Goal: Task Accomplishment & Management: Complete application form

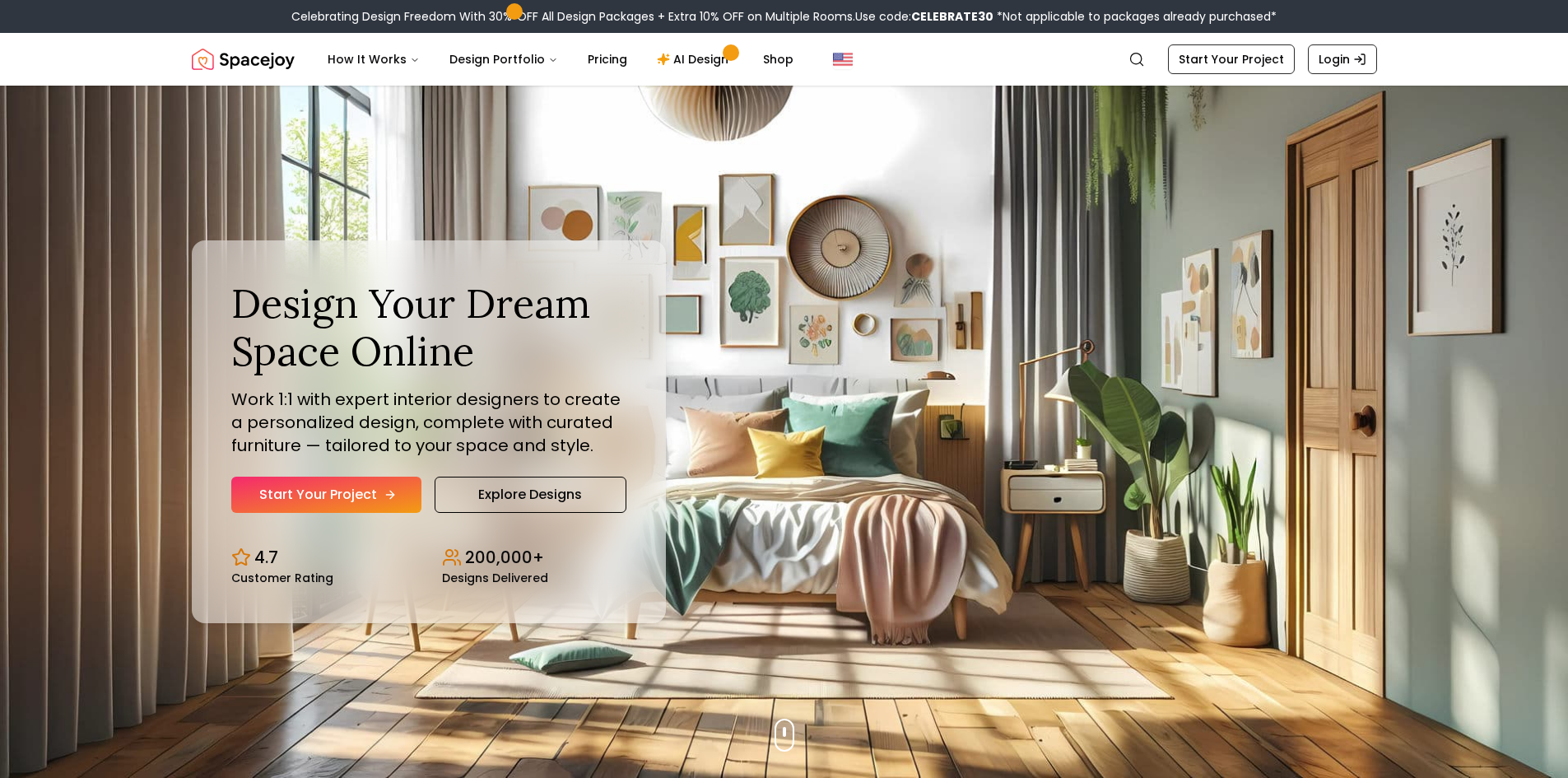
click at [399, 499] on link "Start Your Project" at bounding box center [327, 494] width 191 height 36
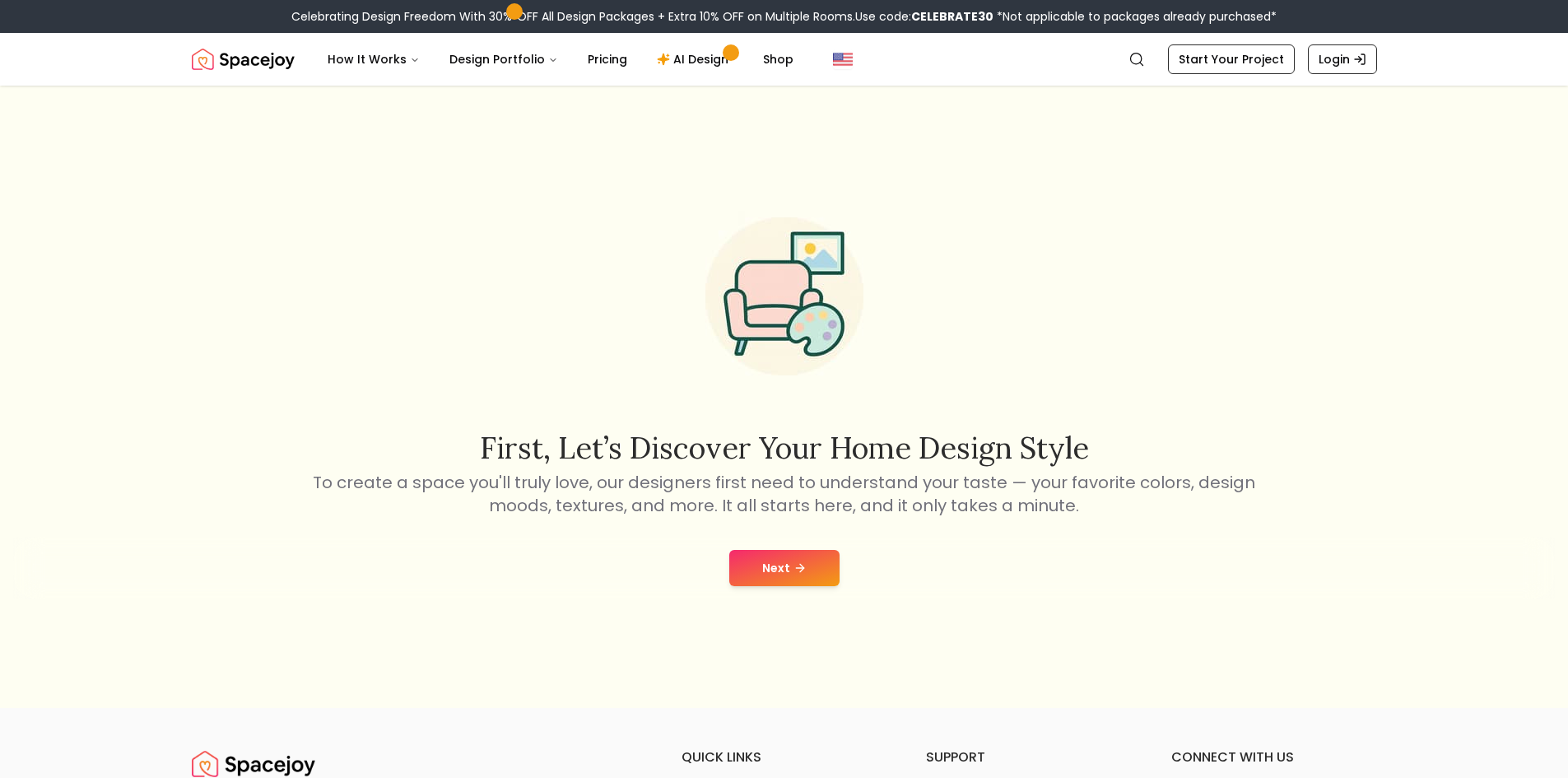
click at [774, 572] on button "Next" at bounding box center [784, 567] width 110 height 36
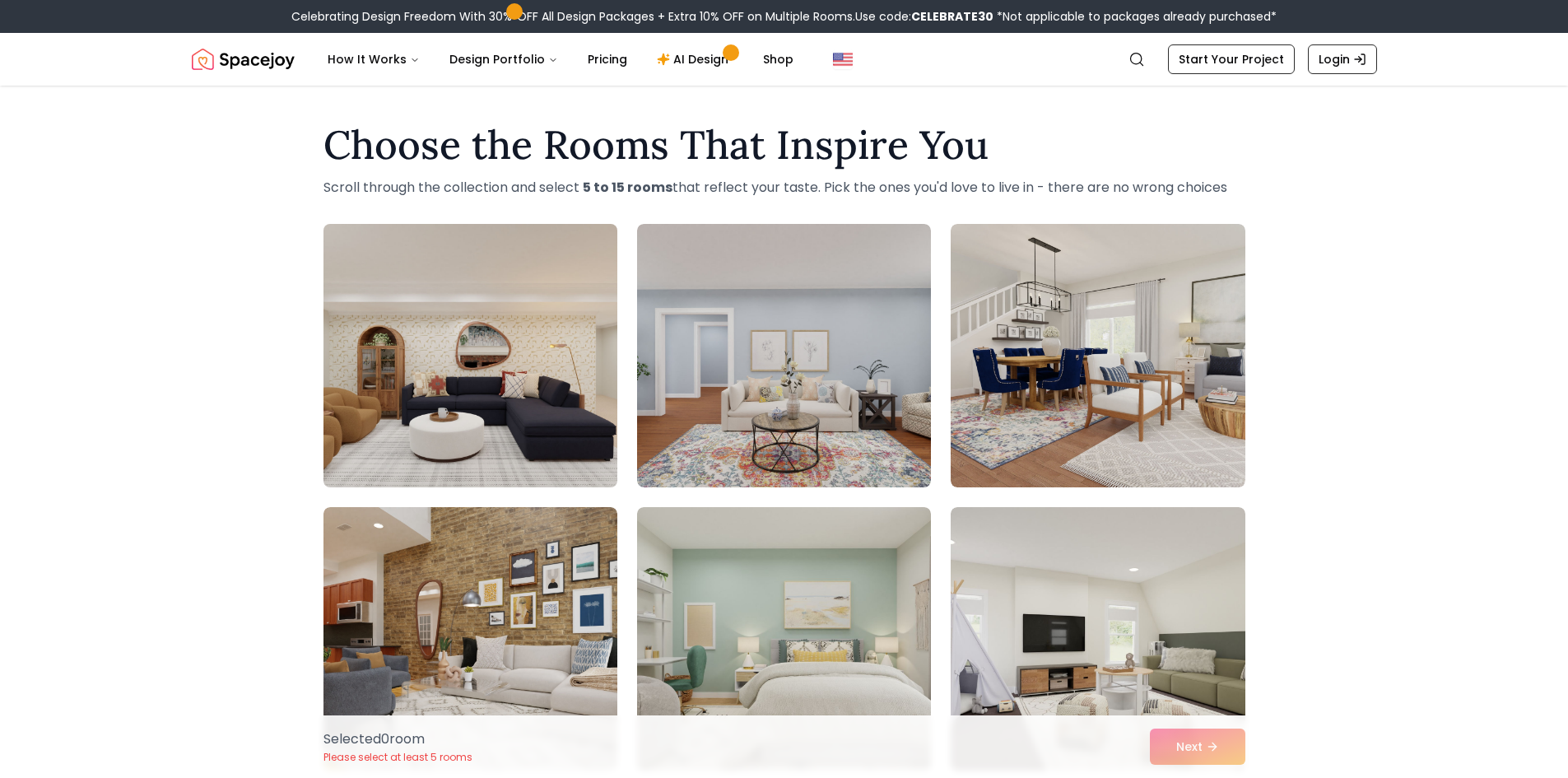
click at [528, 336] on img at bounding box center [470, 355] width 308 height 276
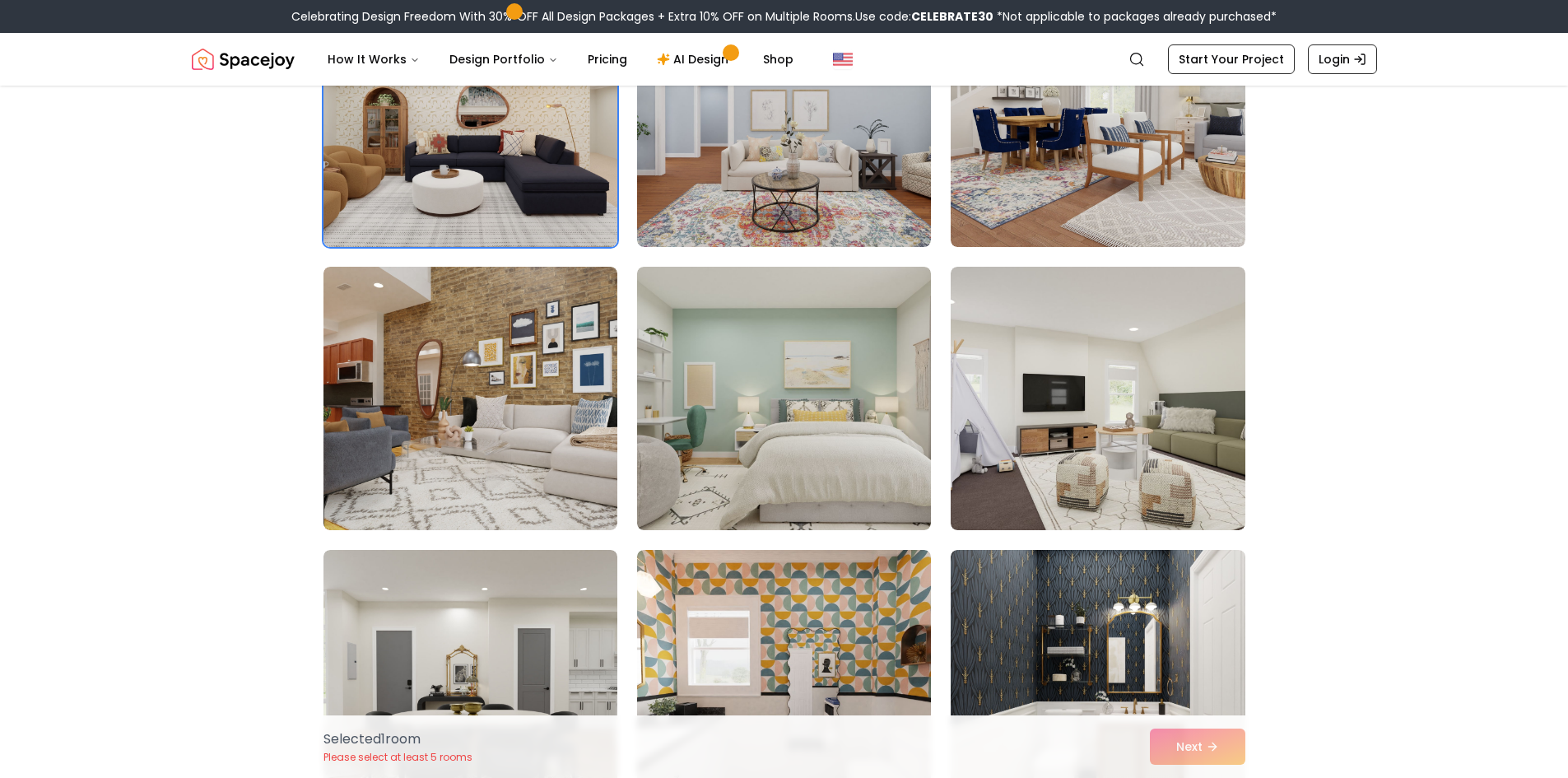
scroll to position [330, 0]
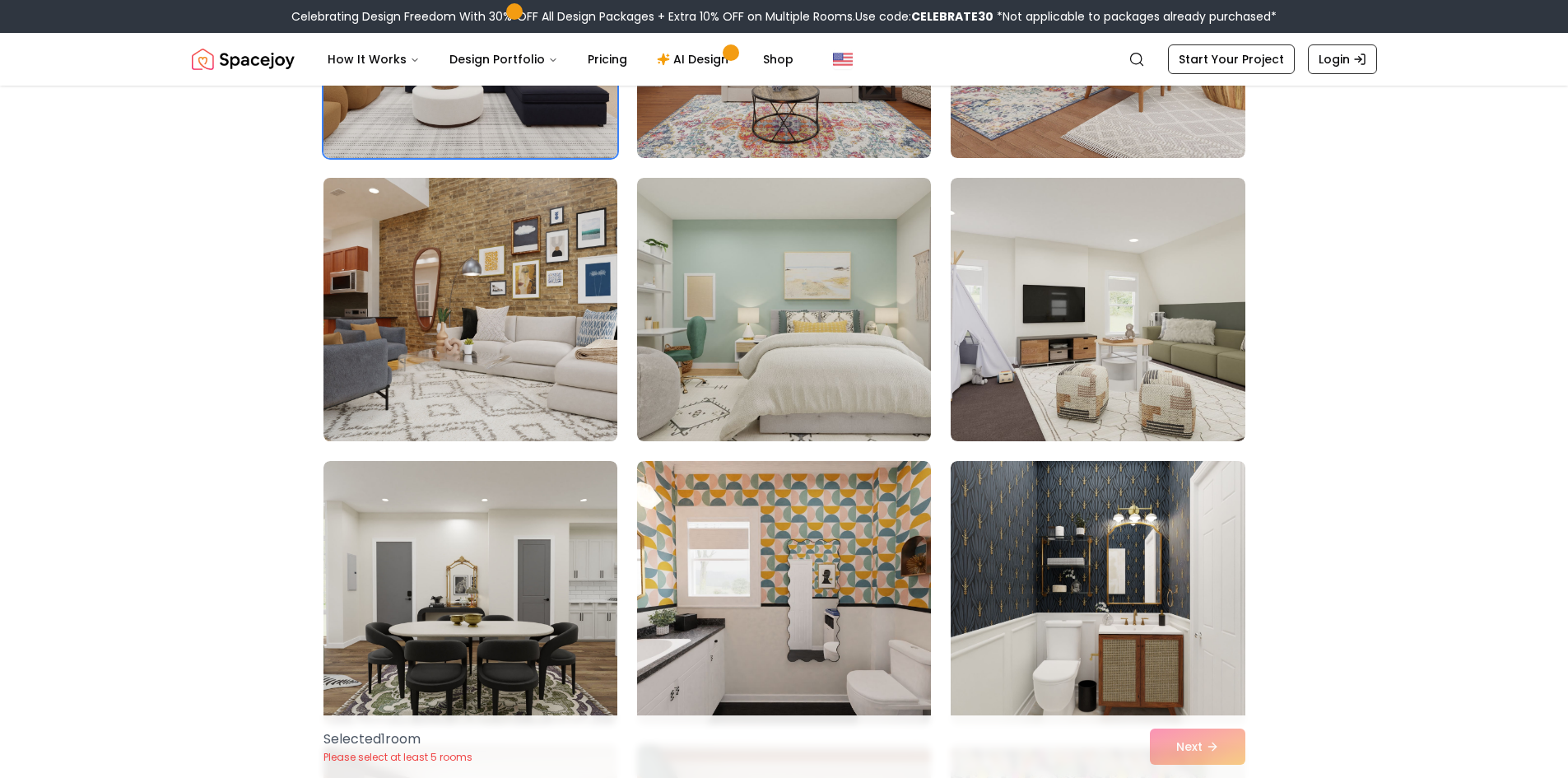
click at [391, 308] on img at bounding box center [470, 309] width 308 height 276
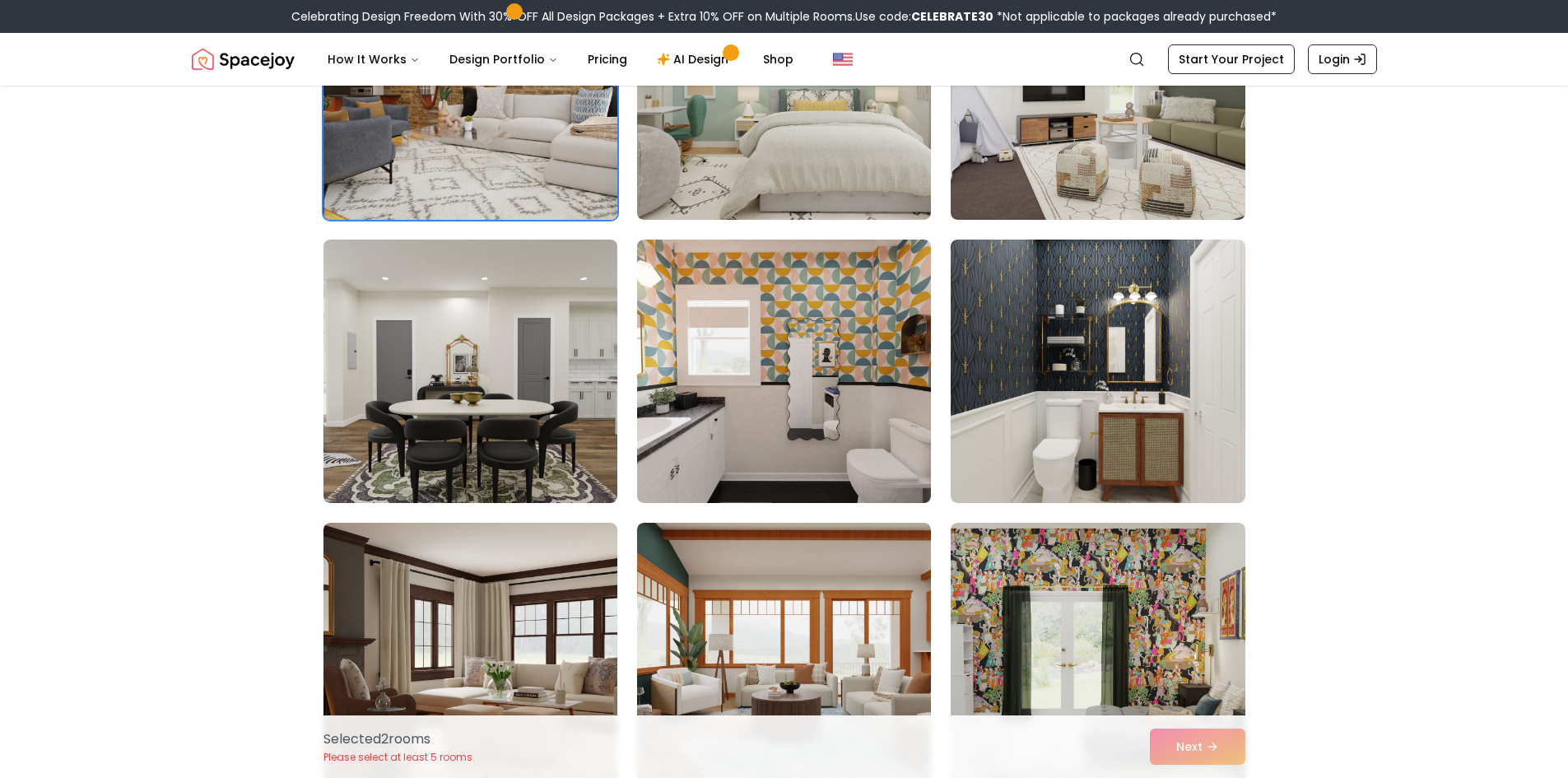
scroll to position [658, 0]
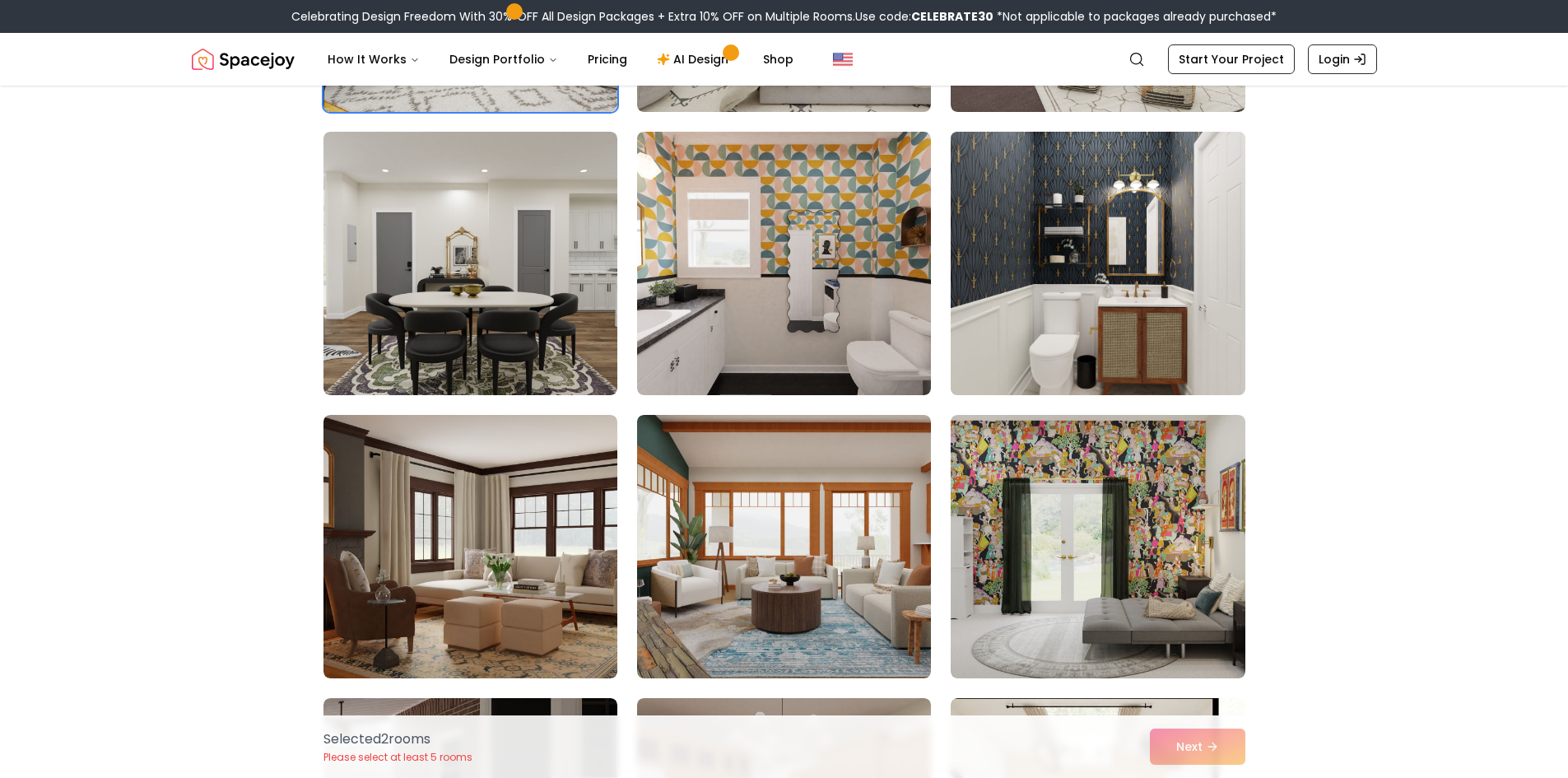
click at [1096, 280] on img at bounding box center [1097, 264] width 308 height 276
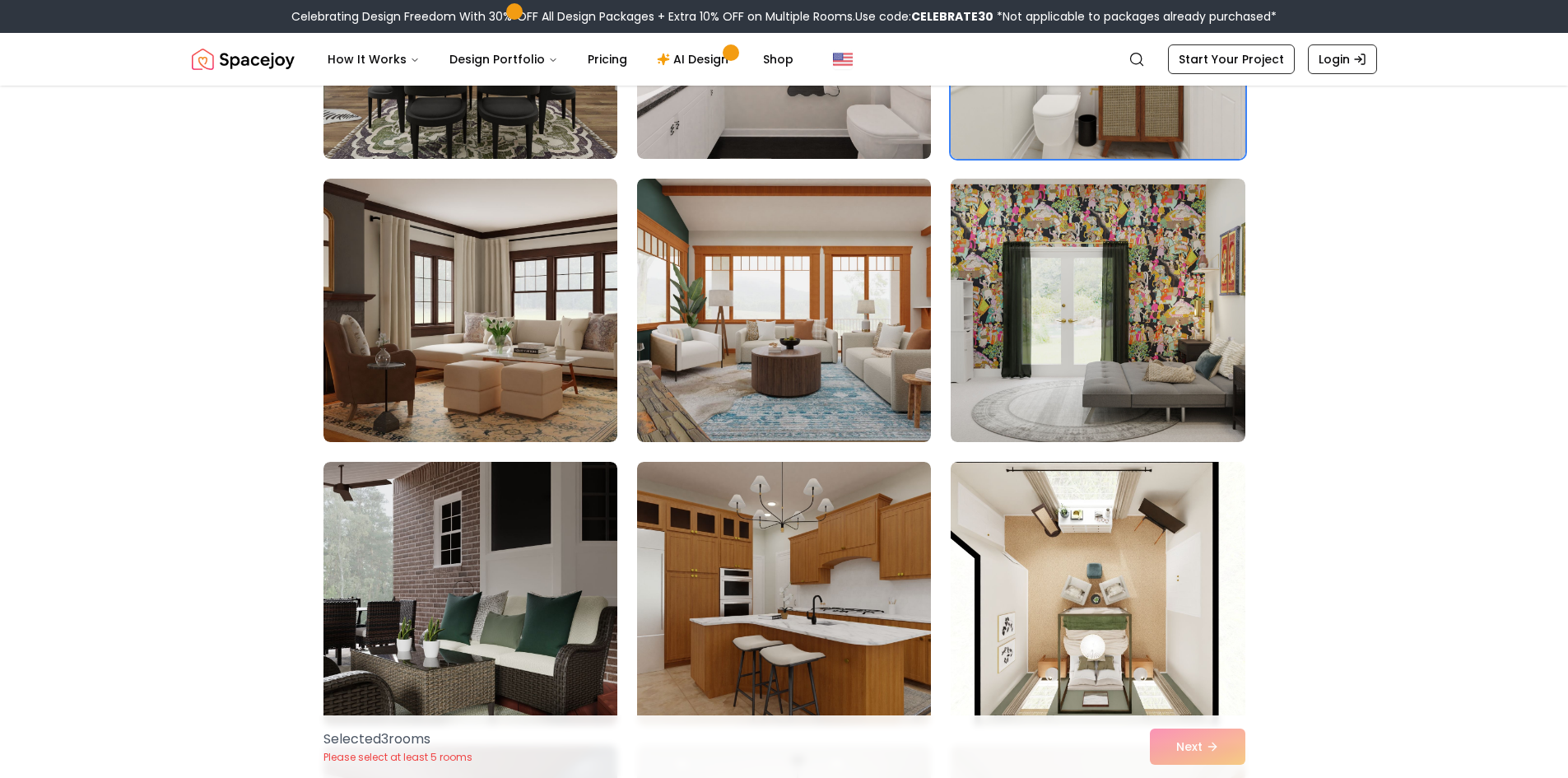
scroll to position [905, 0]
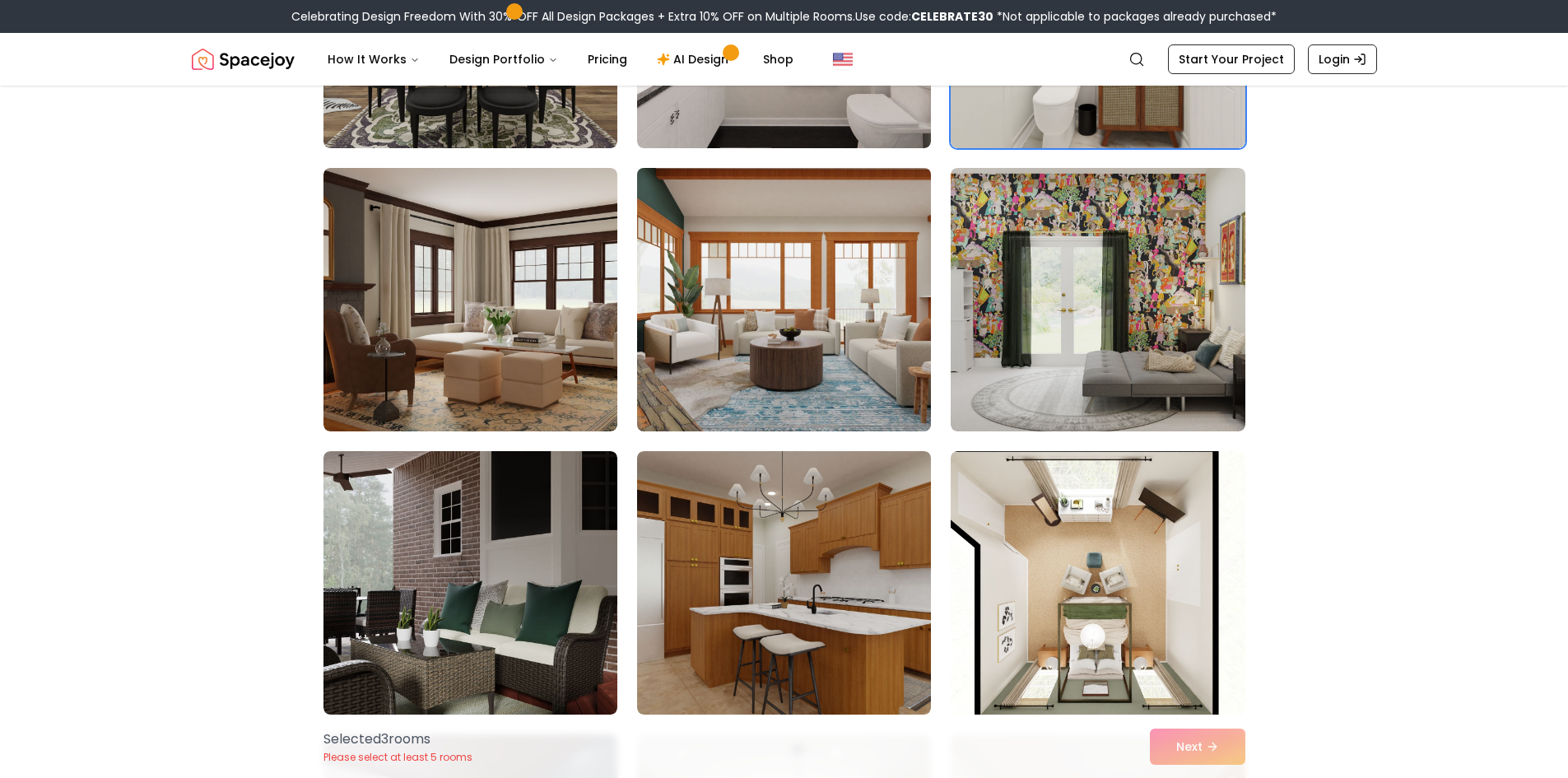
click at [785, 265] on img at bounding box center [783, 300] width 308 height 276
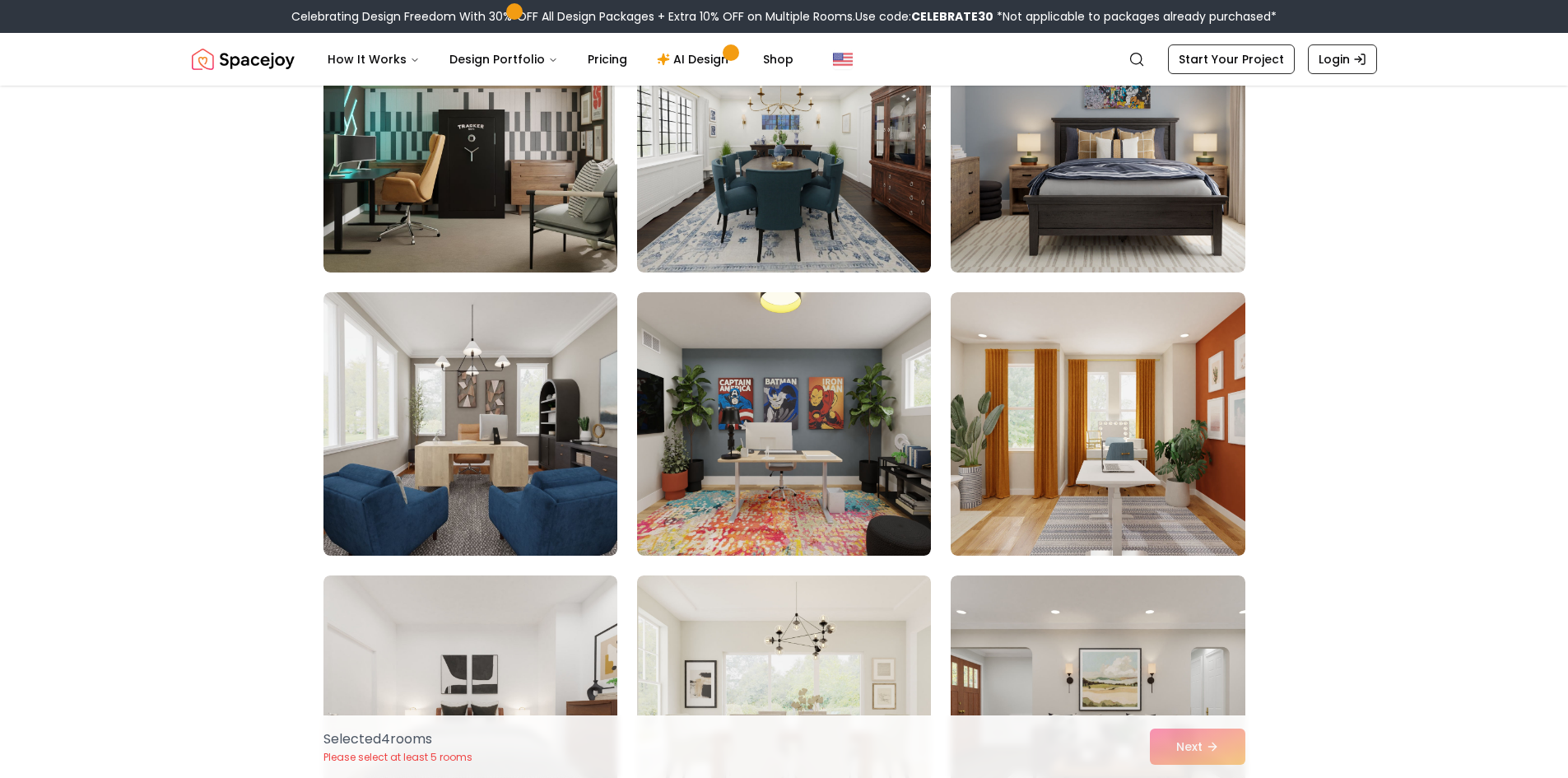
scroll to position [4857, 0]
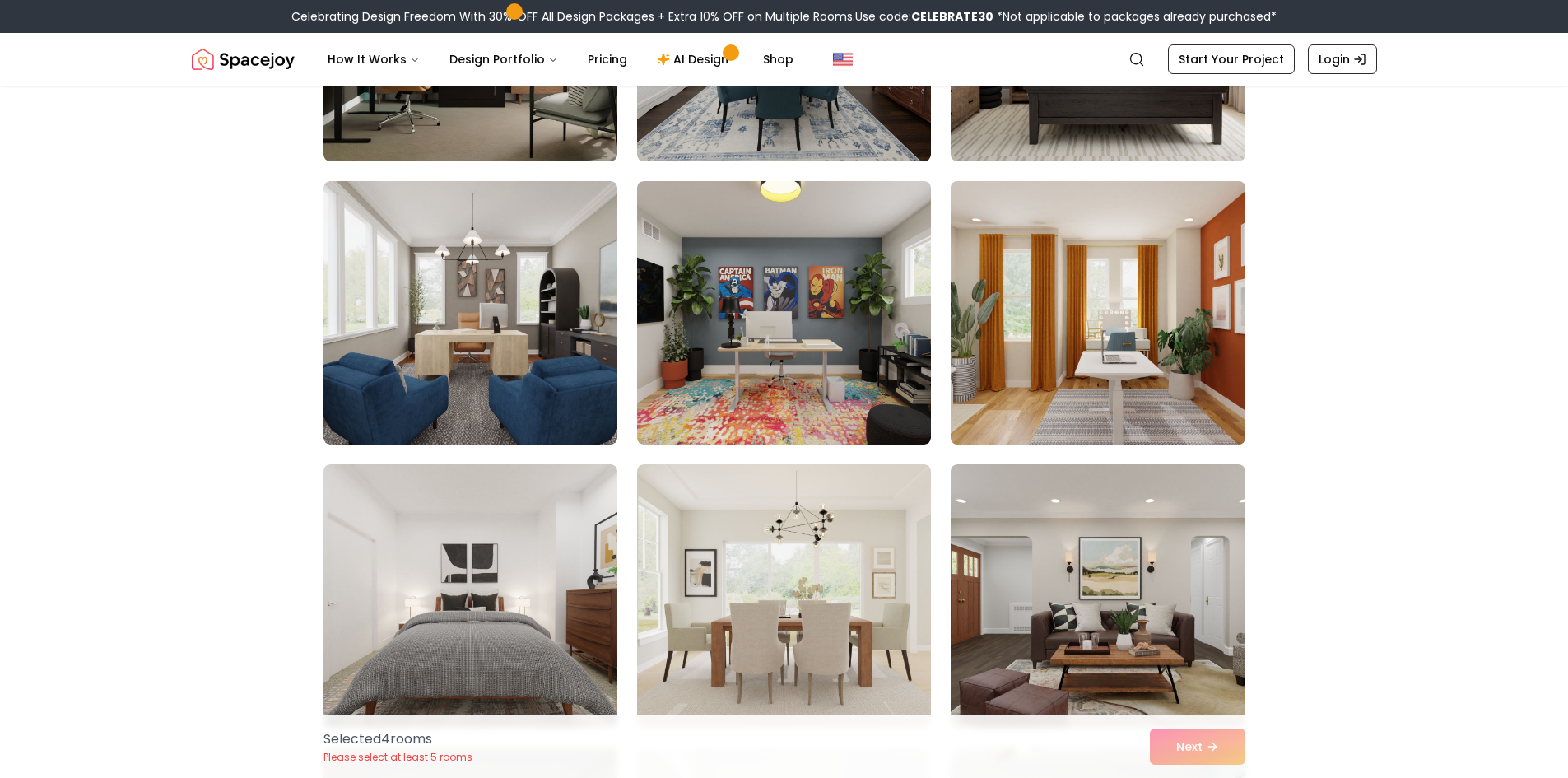
click at [1187, 372] on img at bounding box center [1097, 312] width 308 height 276
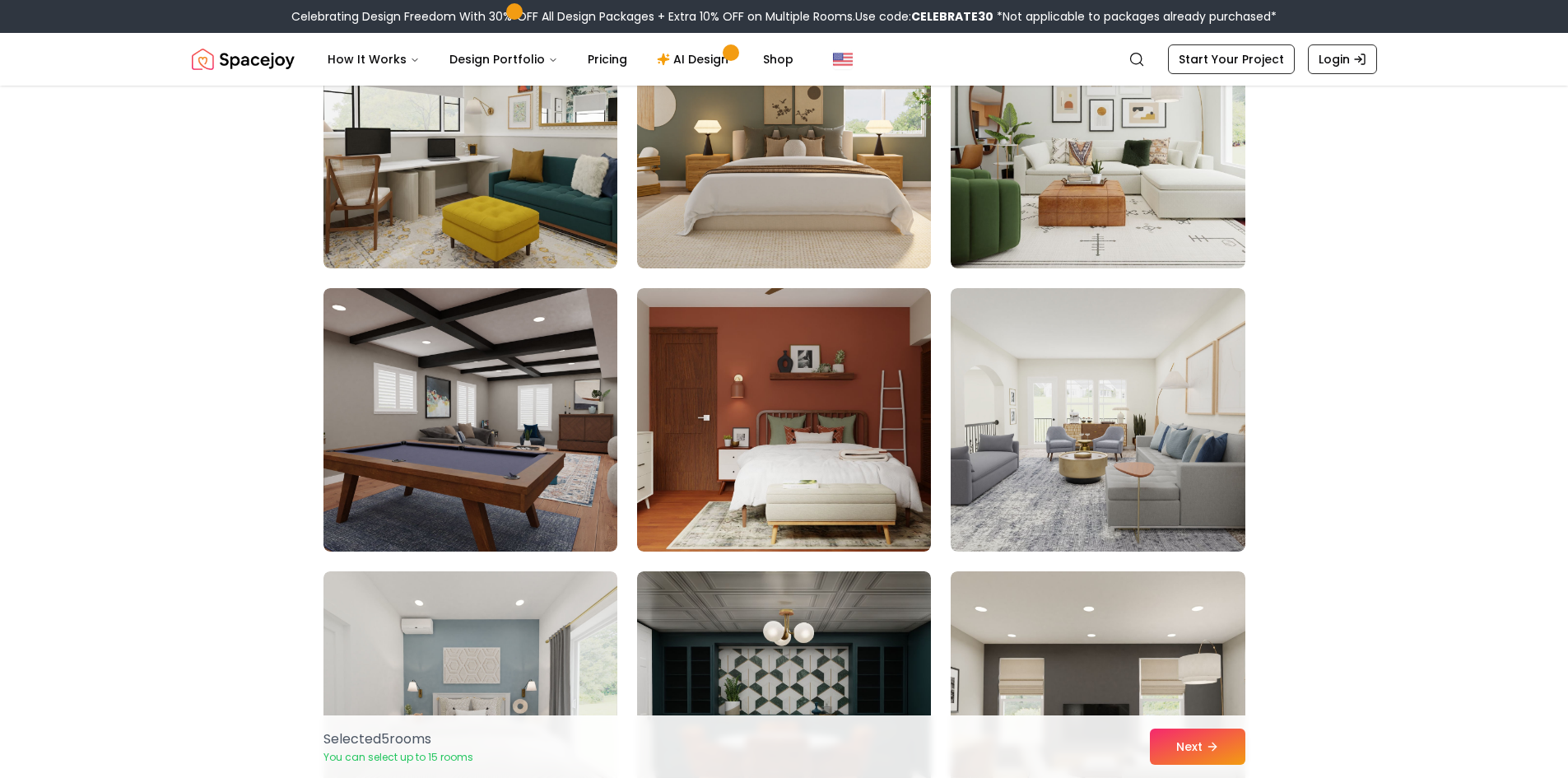
scroll to position [6749, 0]
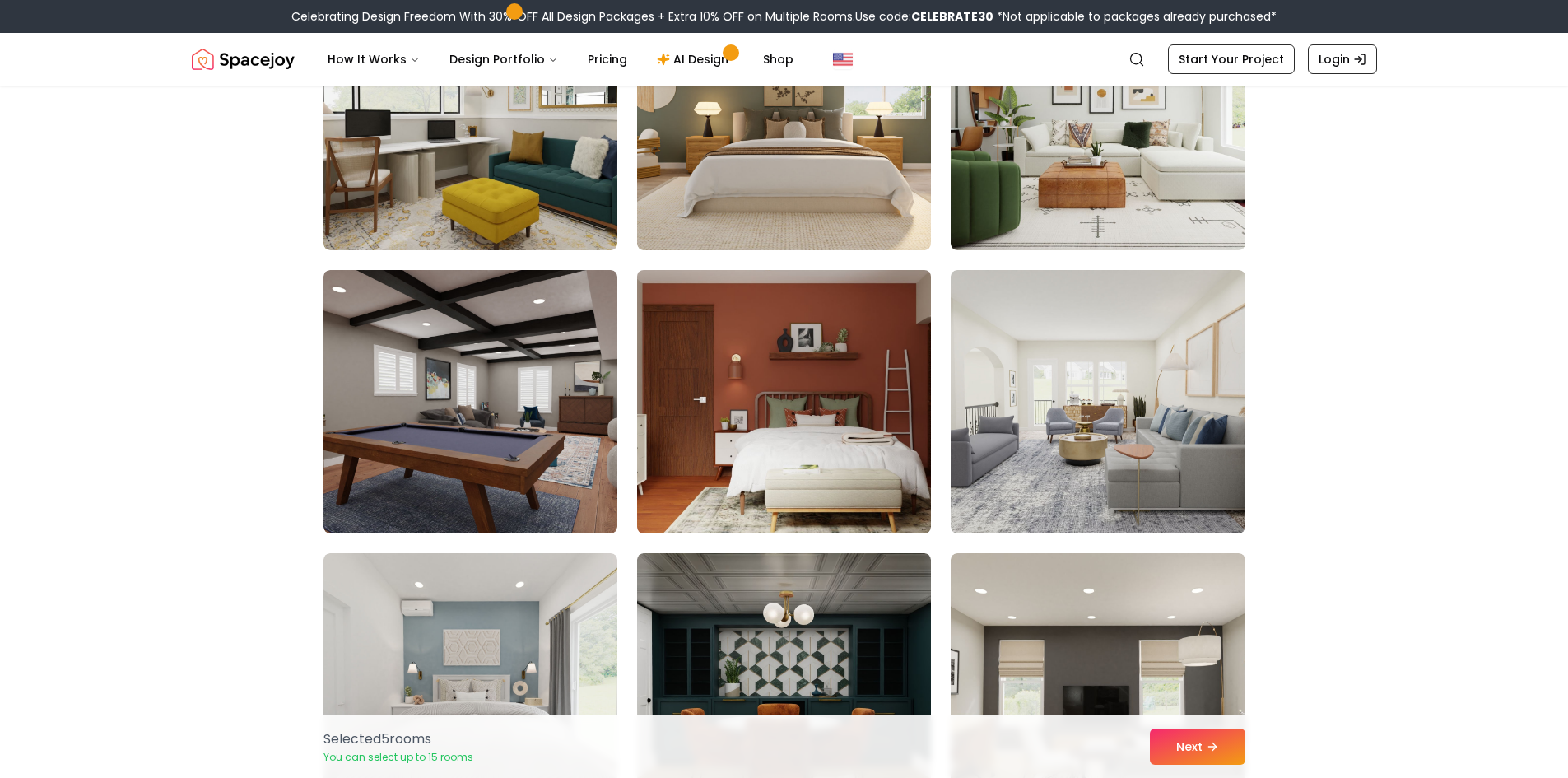
click at [885, 453] on img at bounding box center [783, 402] width 308 height 276
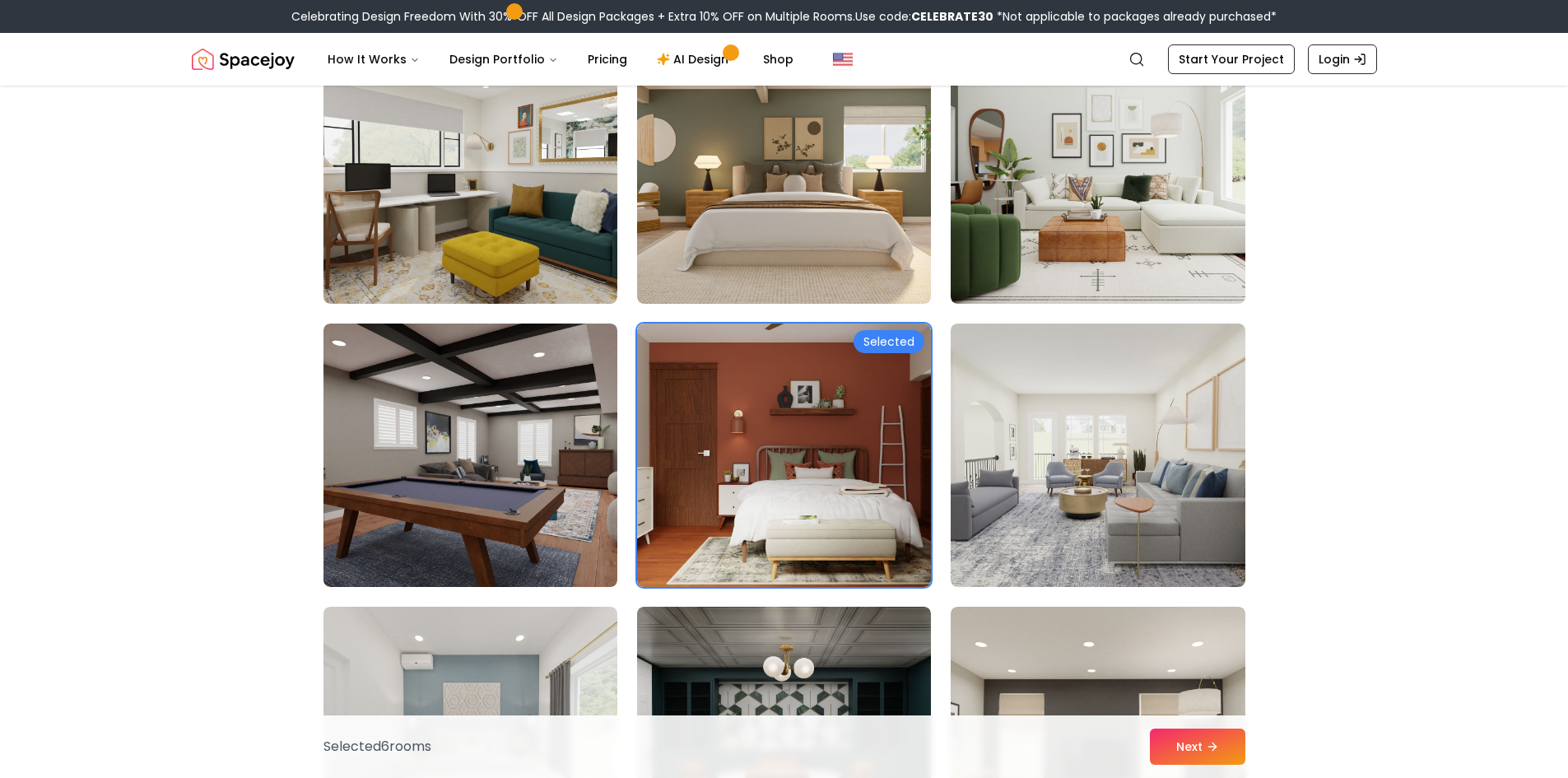
scroll to position [6667, 0]
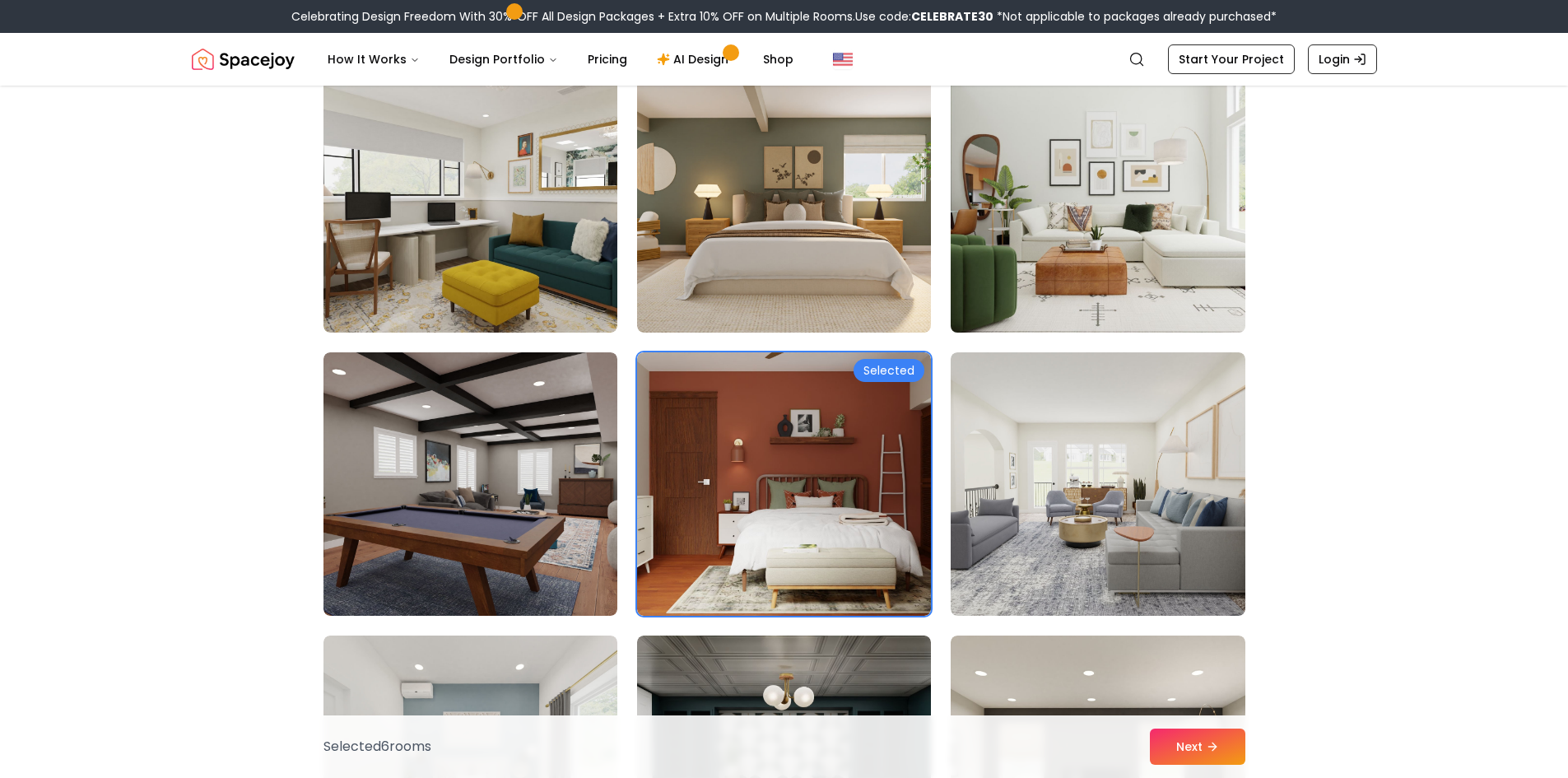
click at [1177, 228] on img at bounding box center [1097, 200] width 308 height 276
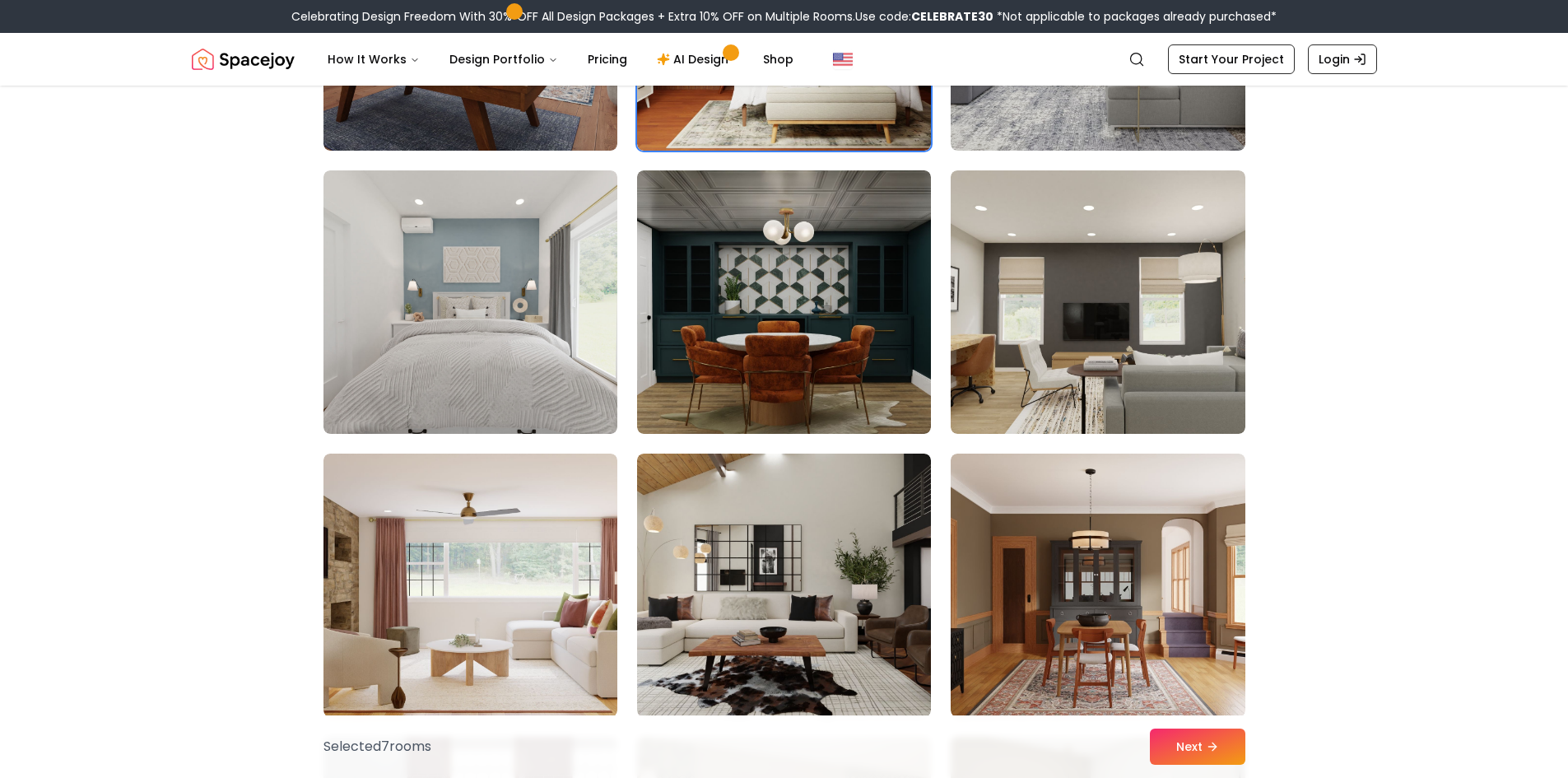
scroll to position [7161, 0]
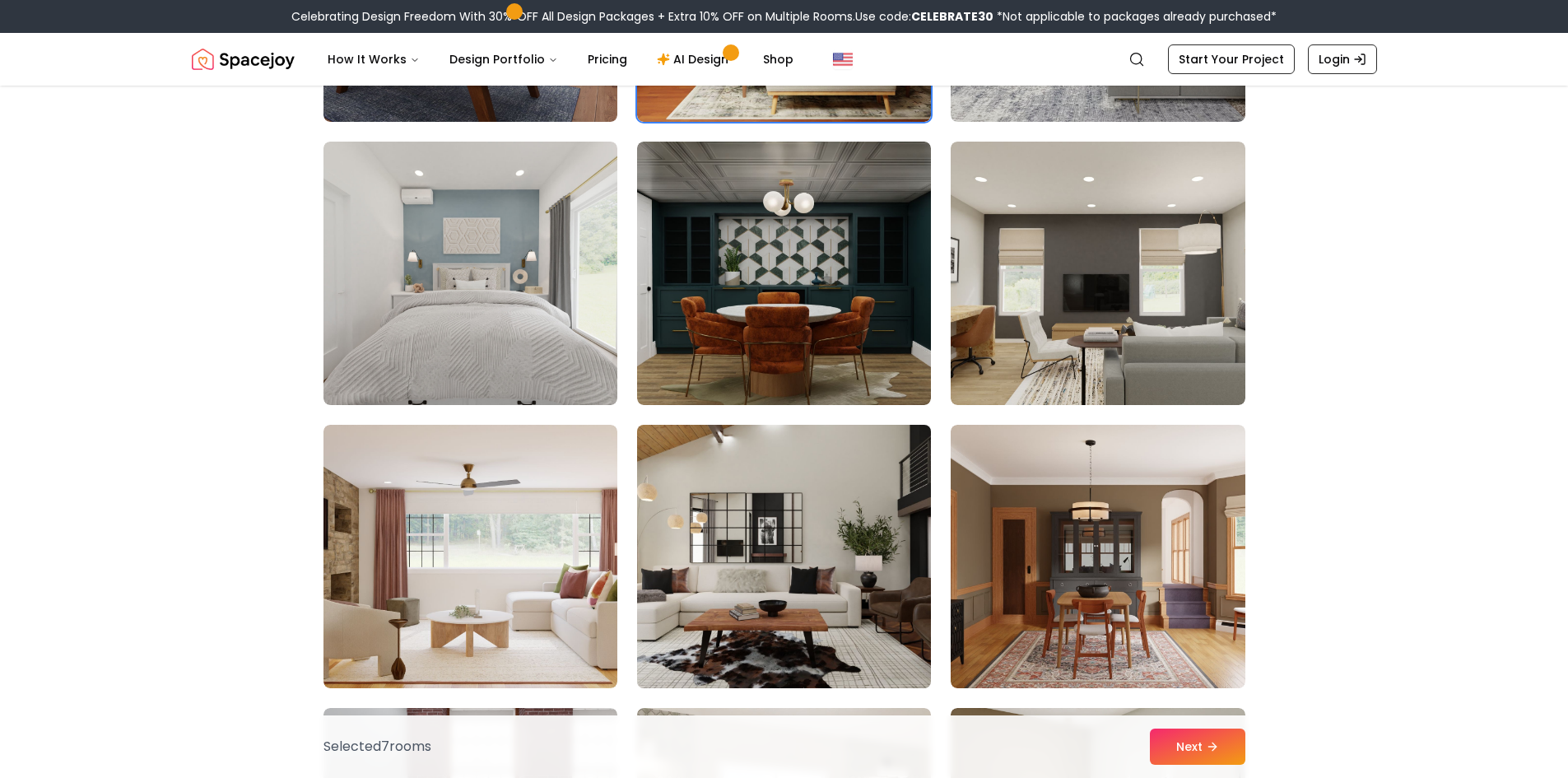
click at [842, 557] on img at bounding box center [783, 556] width 308 height 276
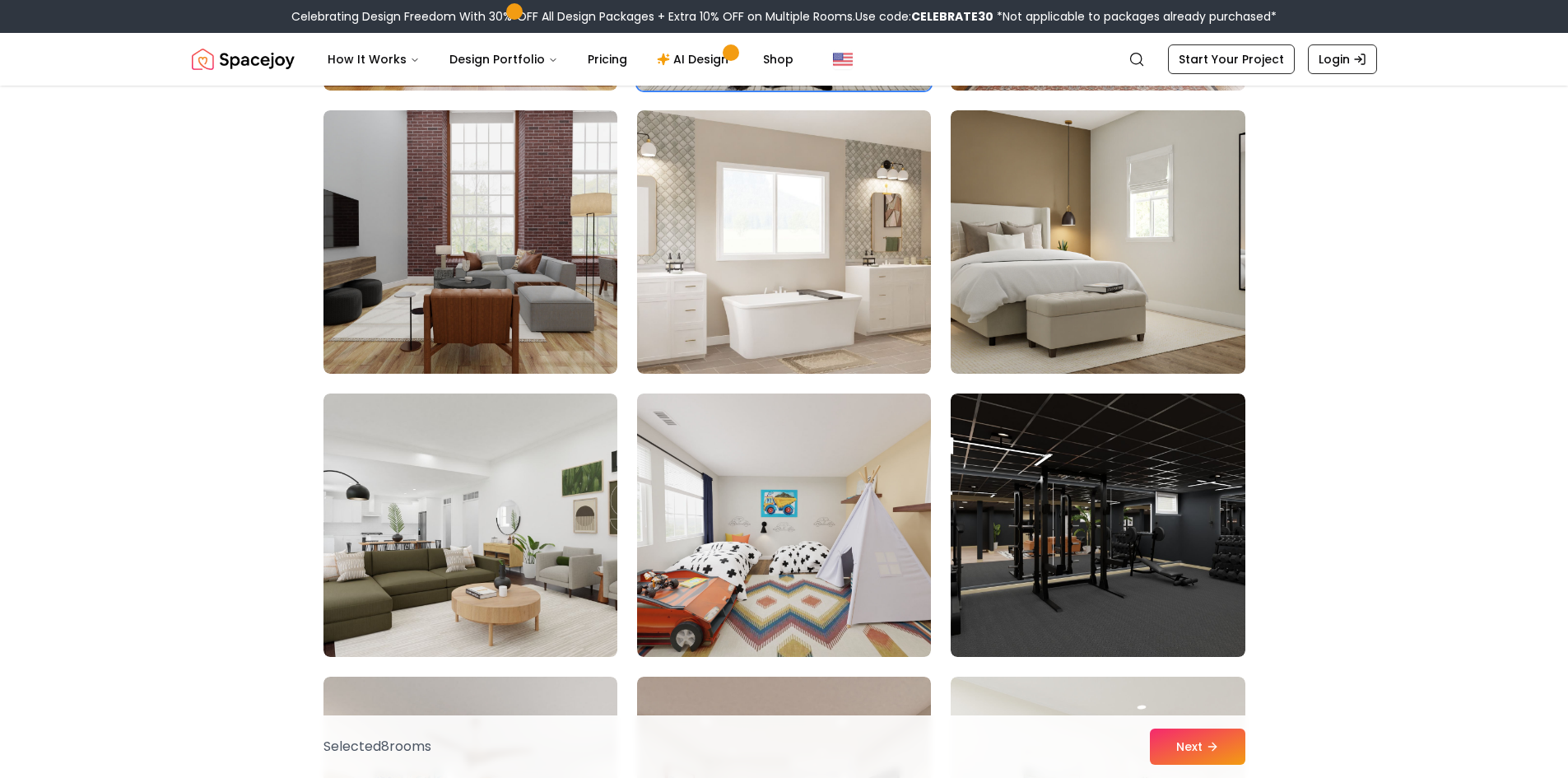
scroll to position [7819, 0]
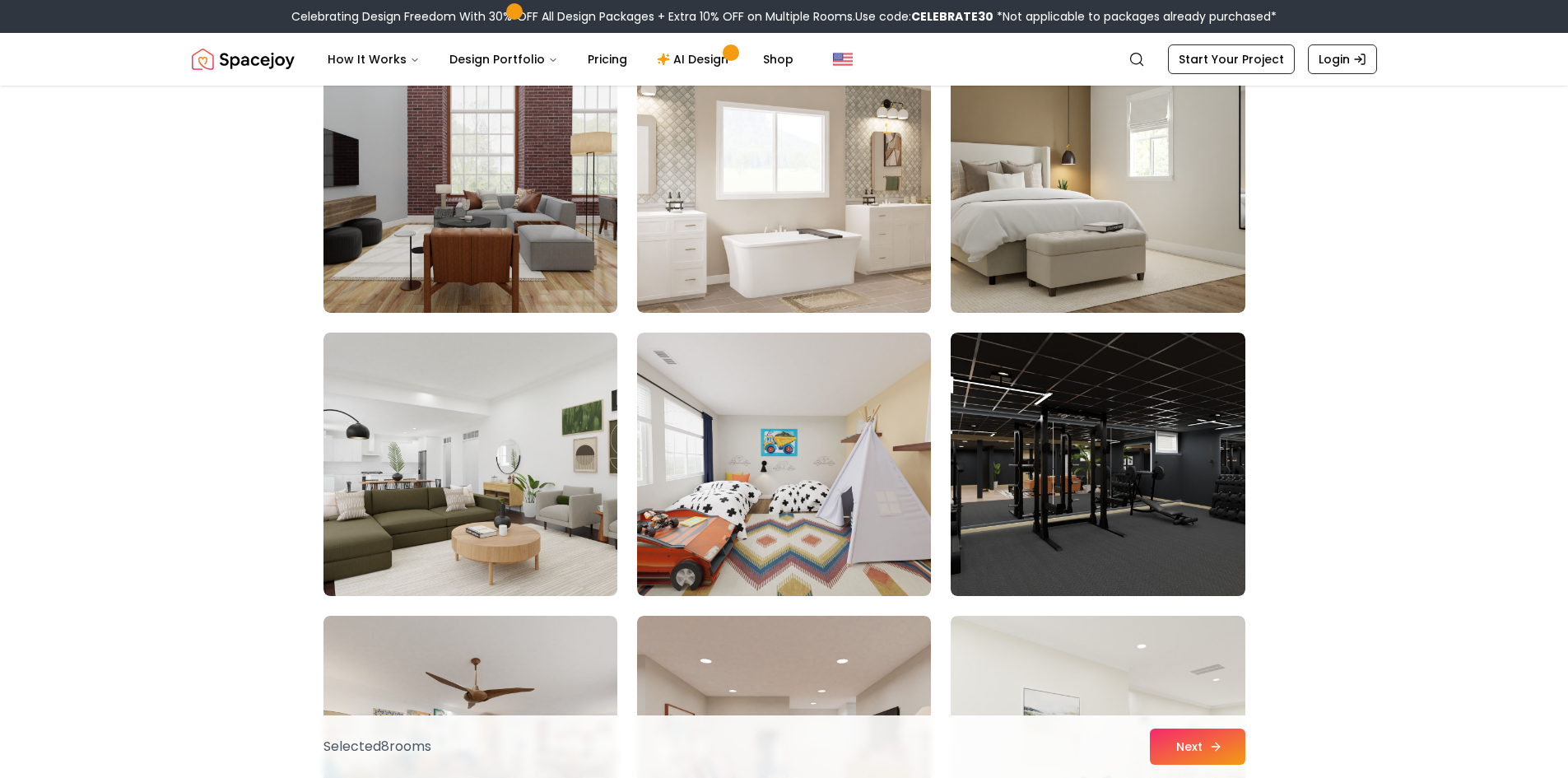
click at [1193, 738] on button "Next" at bounding box center [1197, 746] width 95 height 36
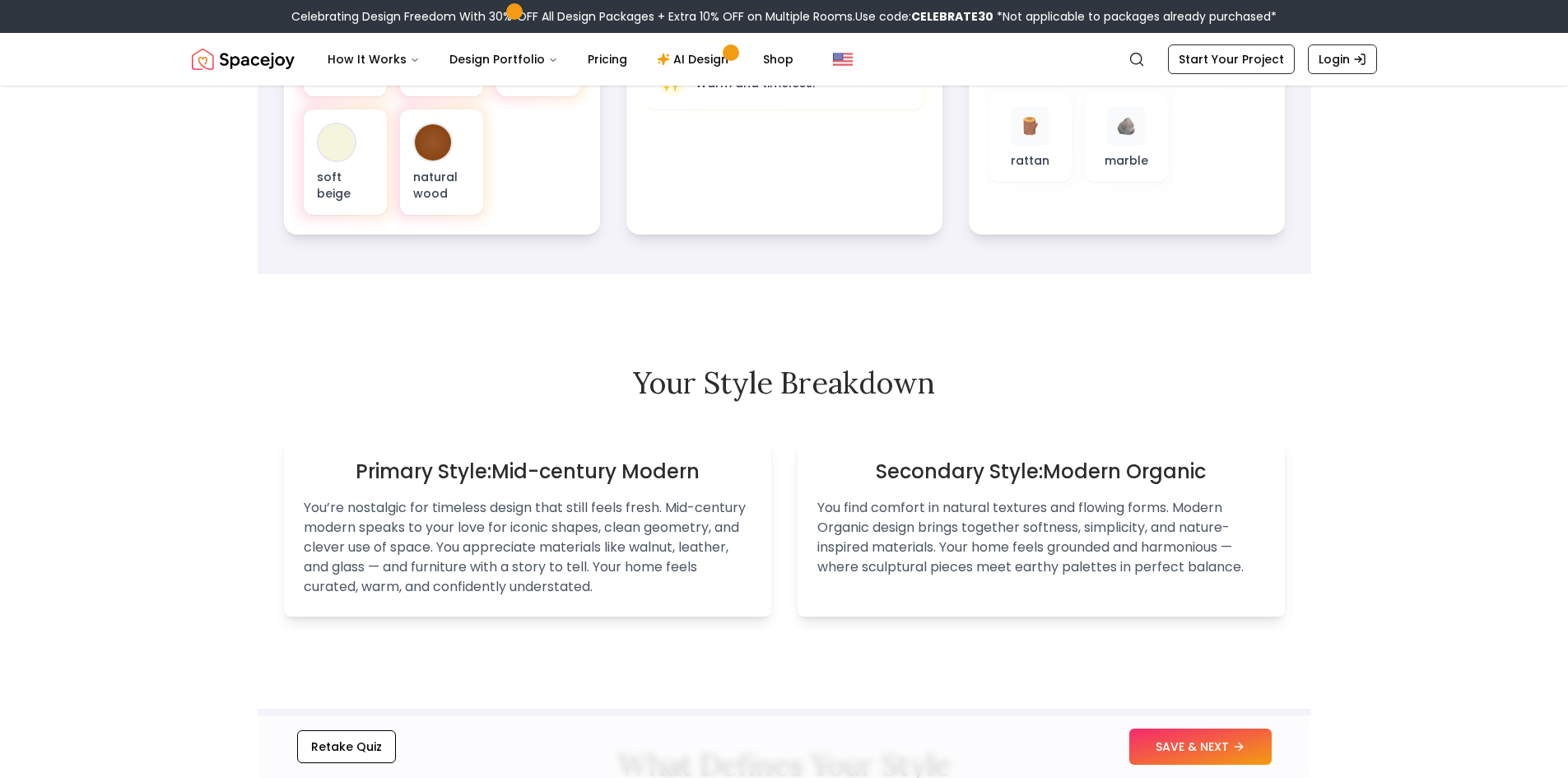
scroll to position [905, 0]
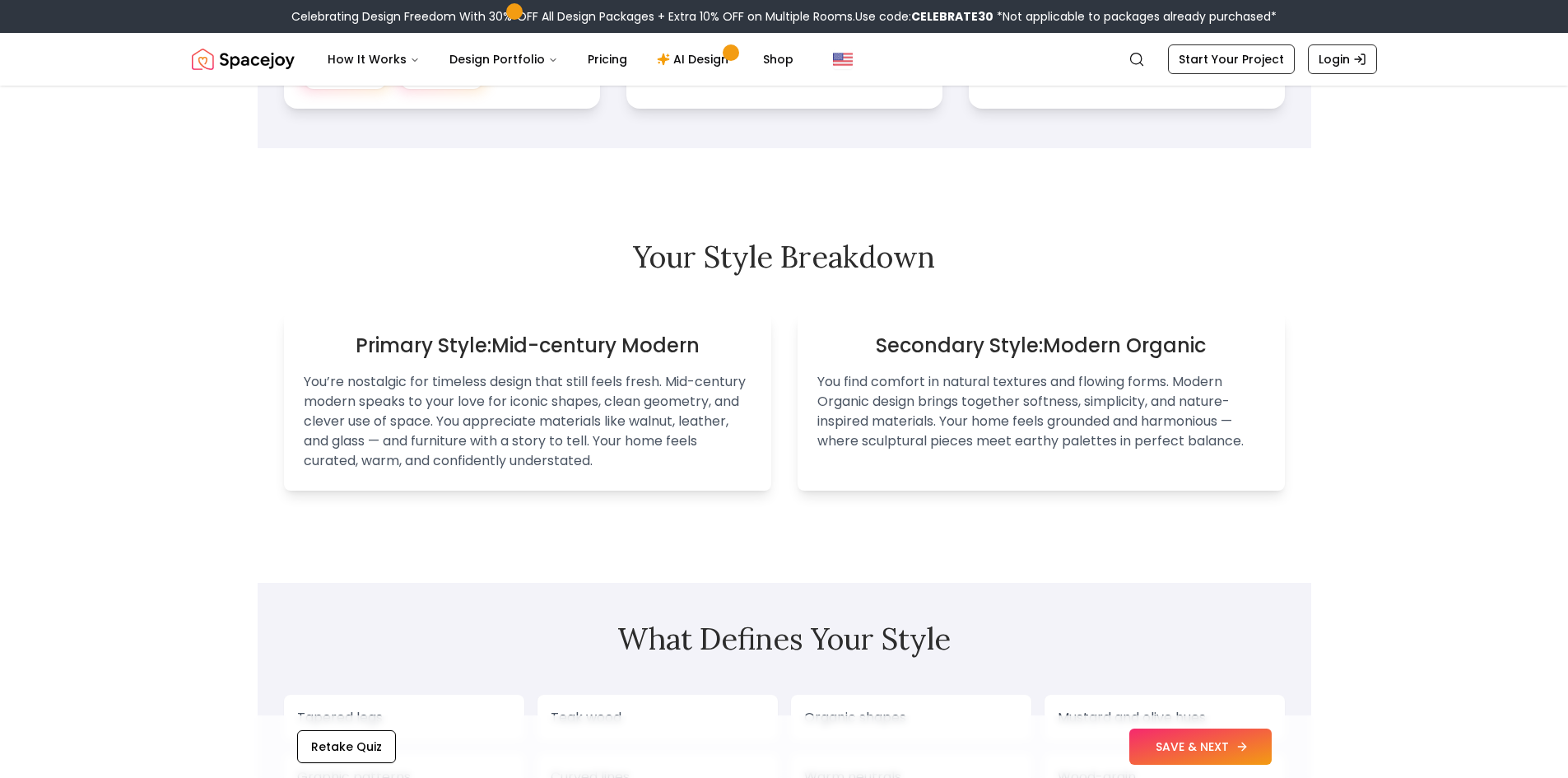
click at [1191, 733] on button "SAVE & NEXT" at bounding box center [1200, 746] width 142 height 36
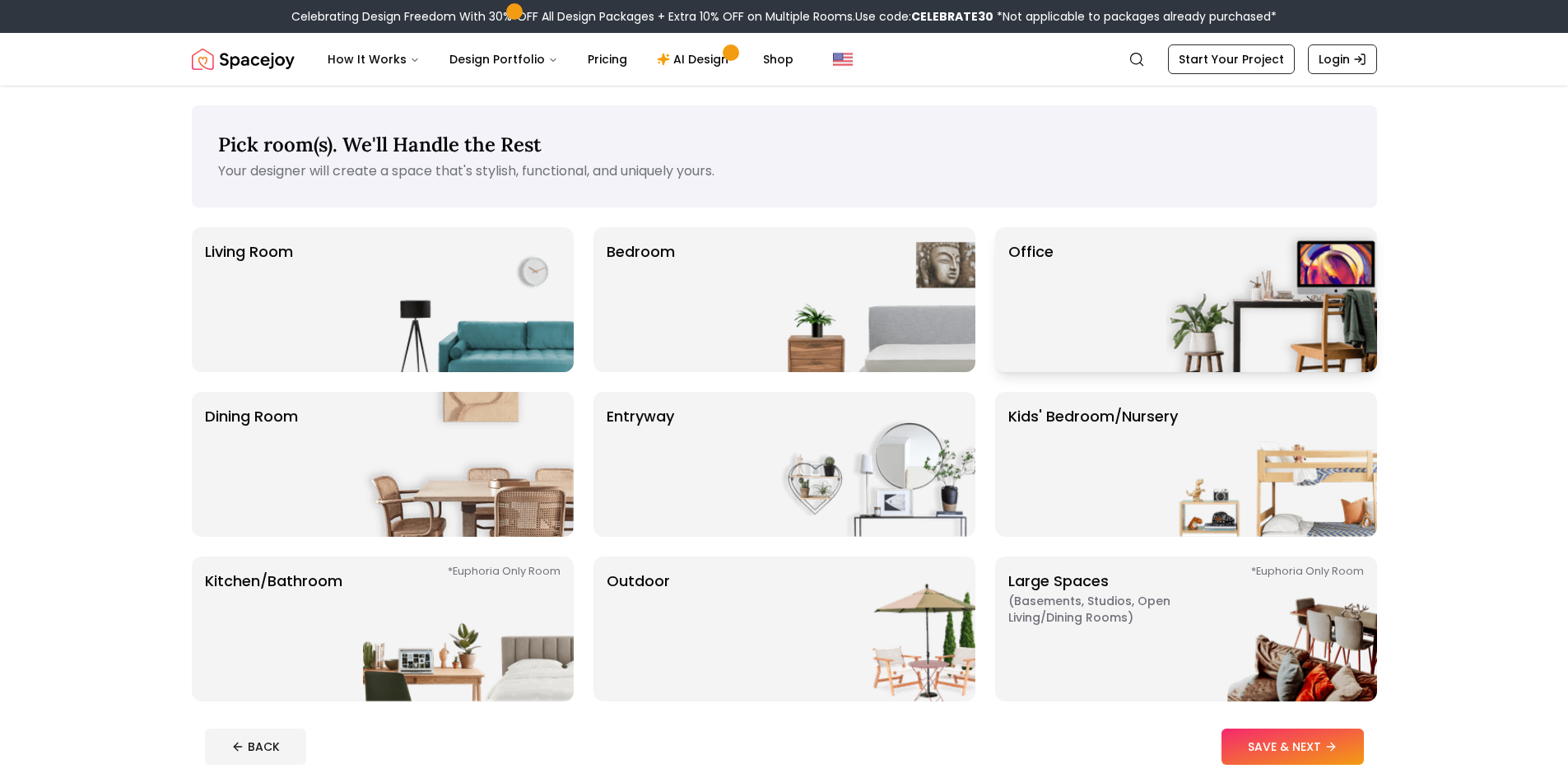
click at [1131, 326] on div "Office" at bounding box center [1186, 300] width 382 height 145
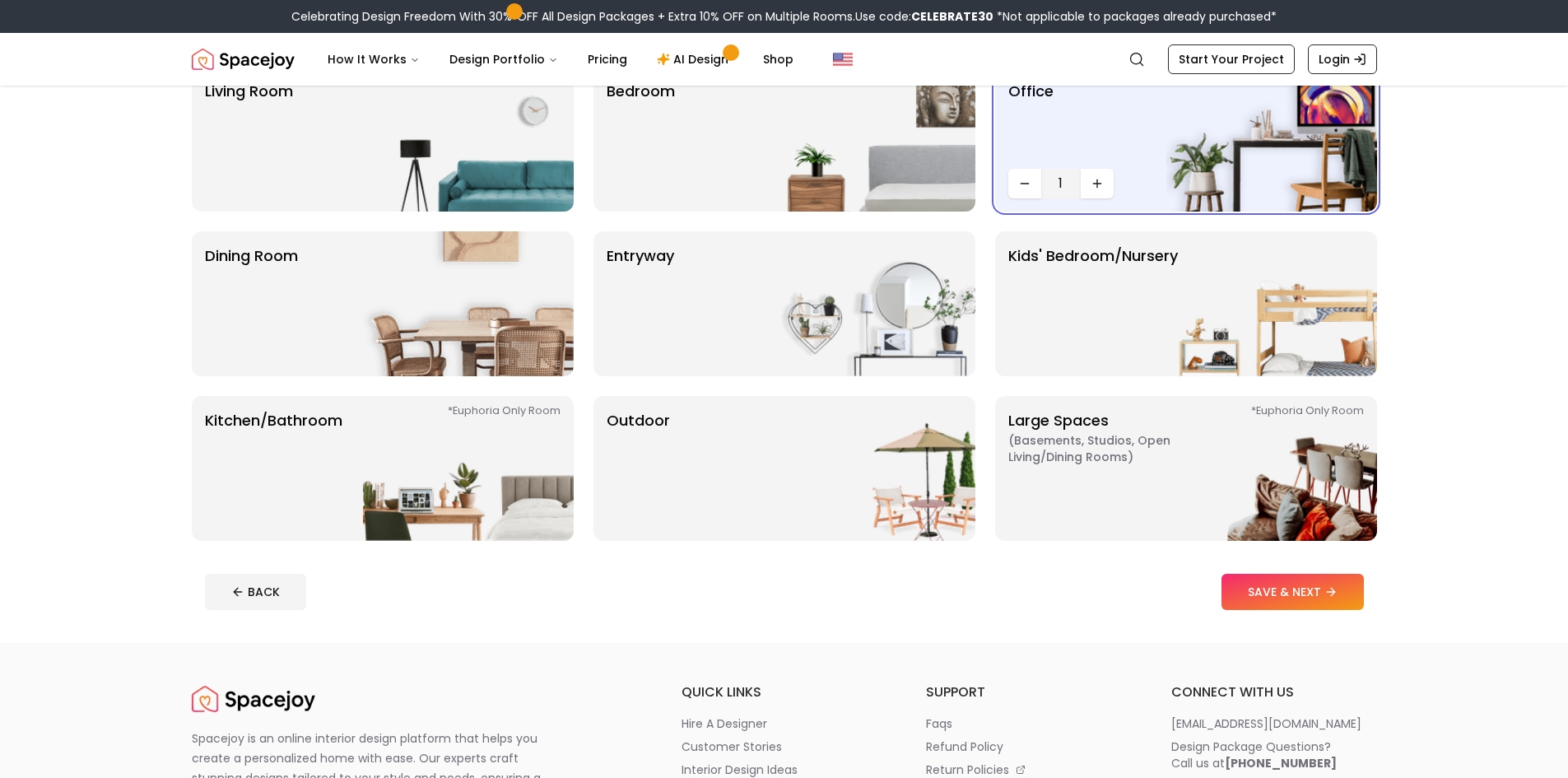
scroll to position [164, 0]
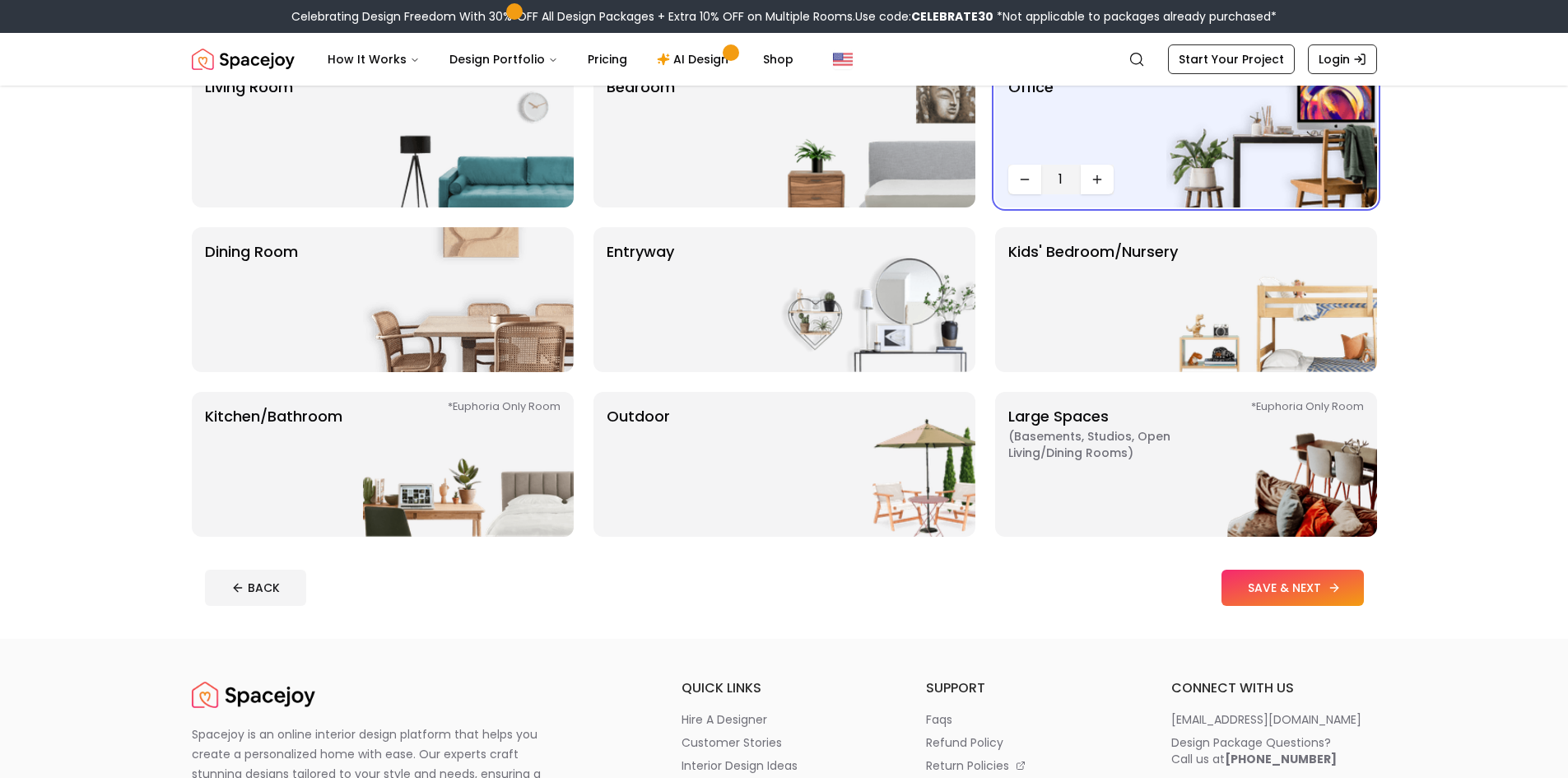
click at [1278, 592] on button "SAVE & NEXT" at bounding box center [1293, 587] width 142 height 36
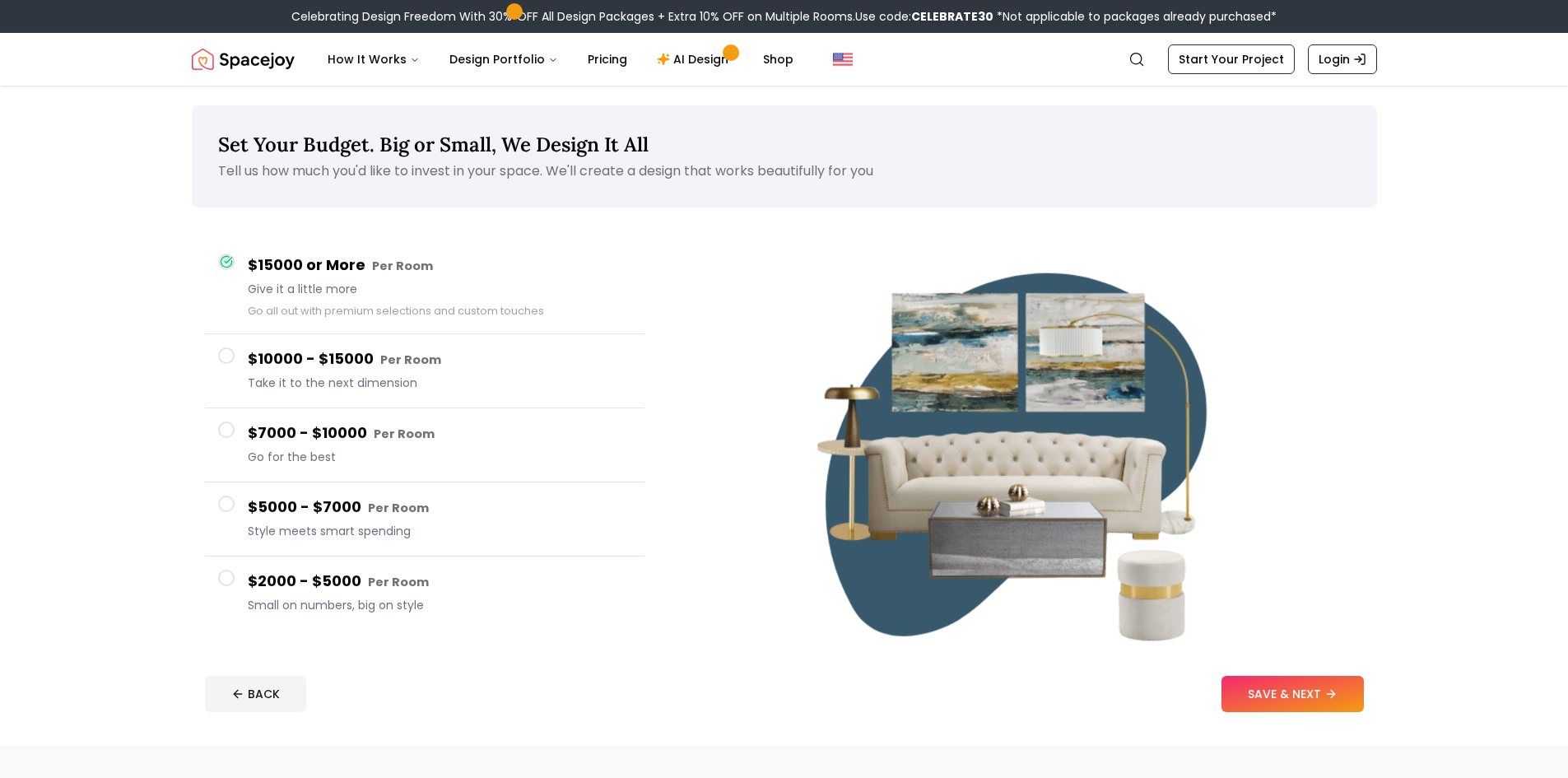
click at [388, 608] on span "Small on numbers, big on style" at bounding box center [440, 605] width 383 height 17
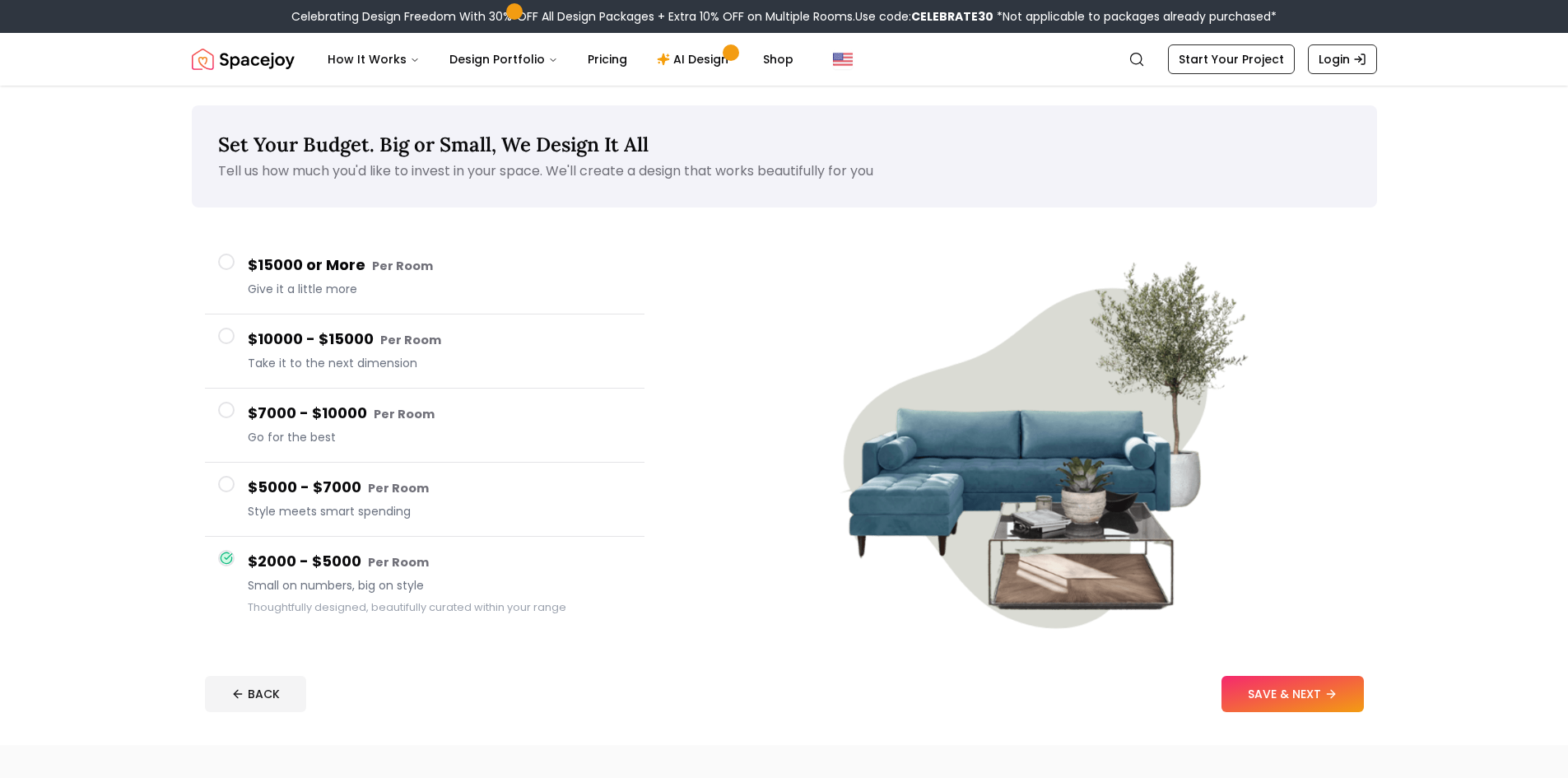
click at [1302, 689] on button "SAVE & NEXT" at bounding box center [1293, 693] width 142 height 36
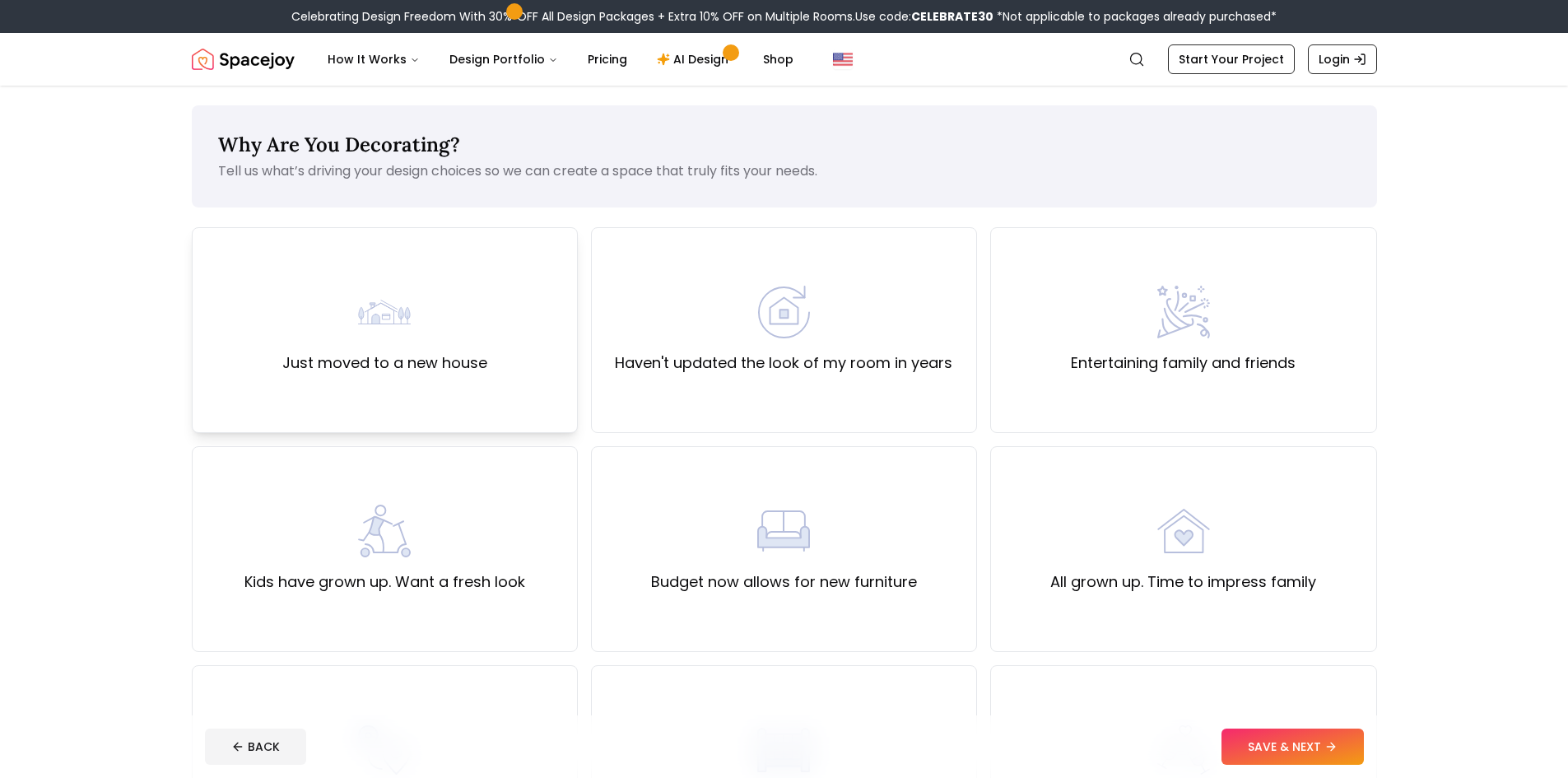
click at [415, 341] on div "Just moved to a new house" at bounding box center [384, 330] width 205 height 88
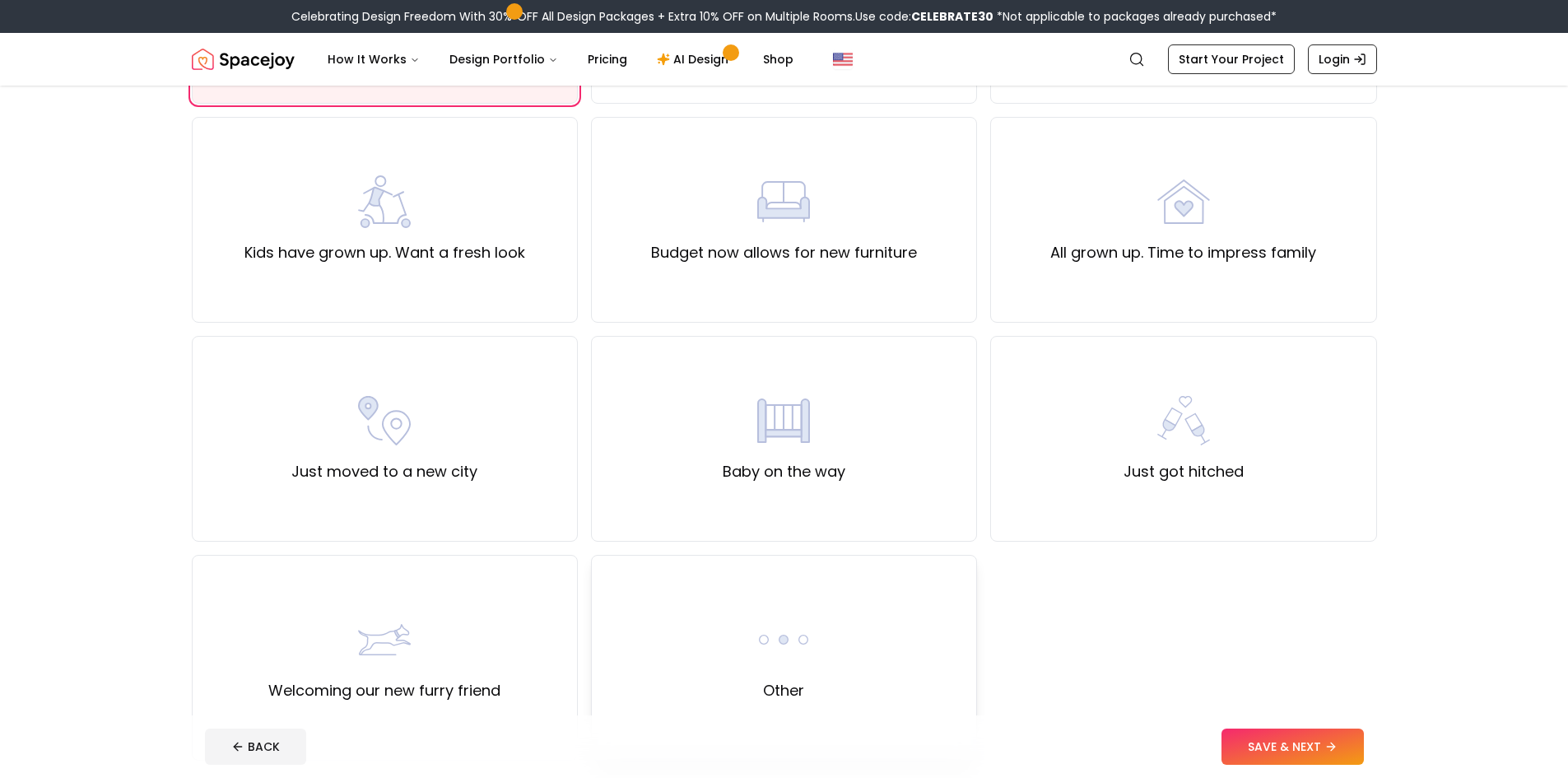
click at [862, 635] on div "Other" at bounding box center [784, 657] width 386 height 206
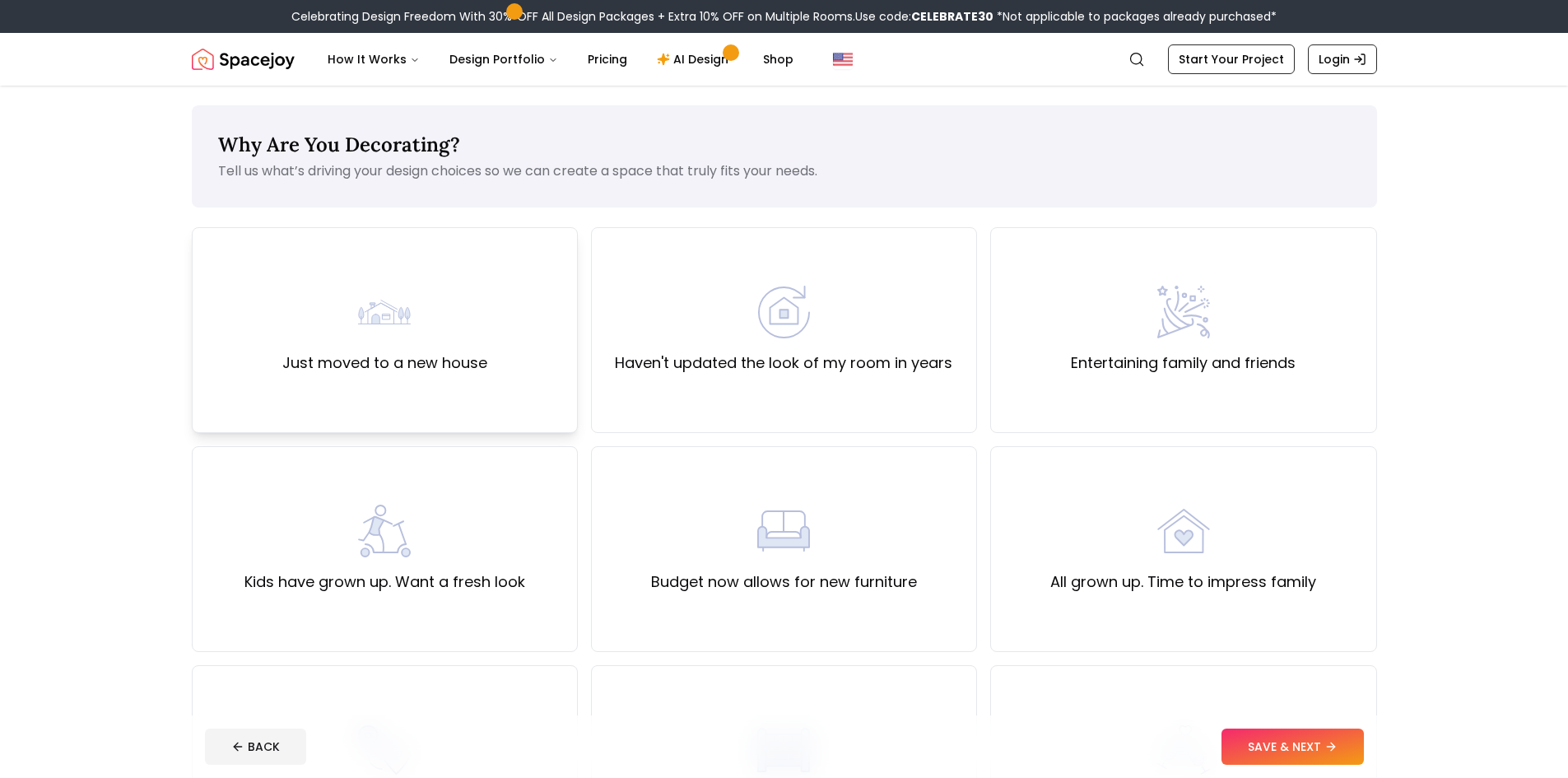
click at [389, 394] on div "Just moved to a new house" at bounding box center [384, 331] width 386 height 206
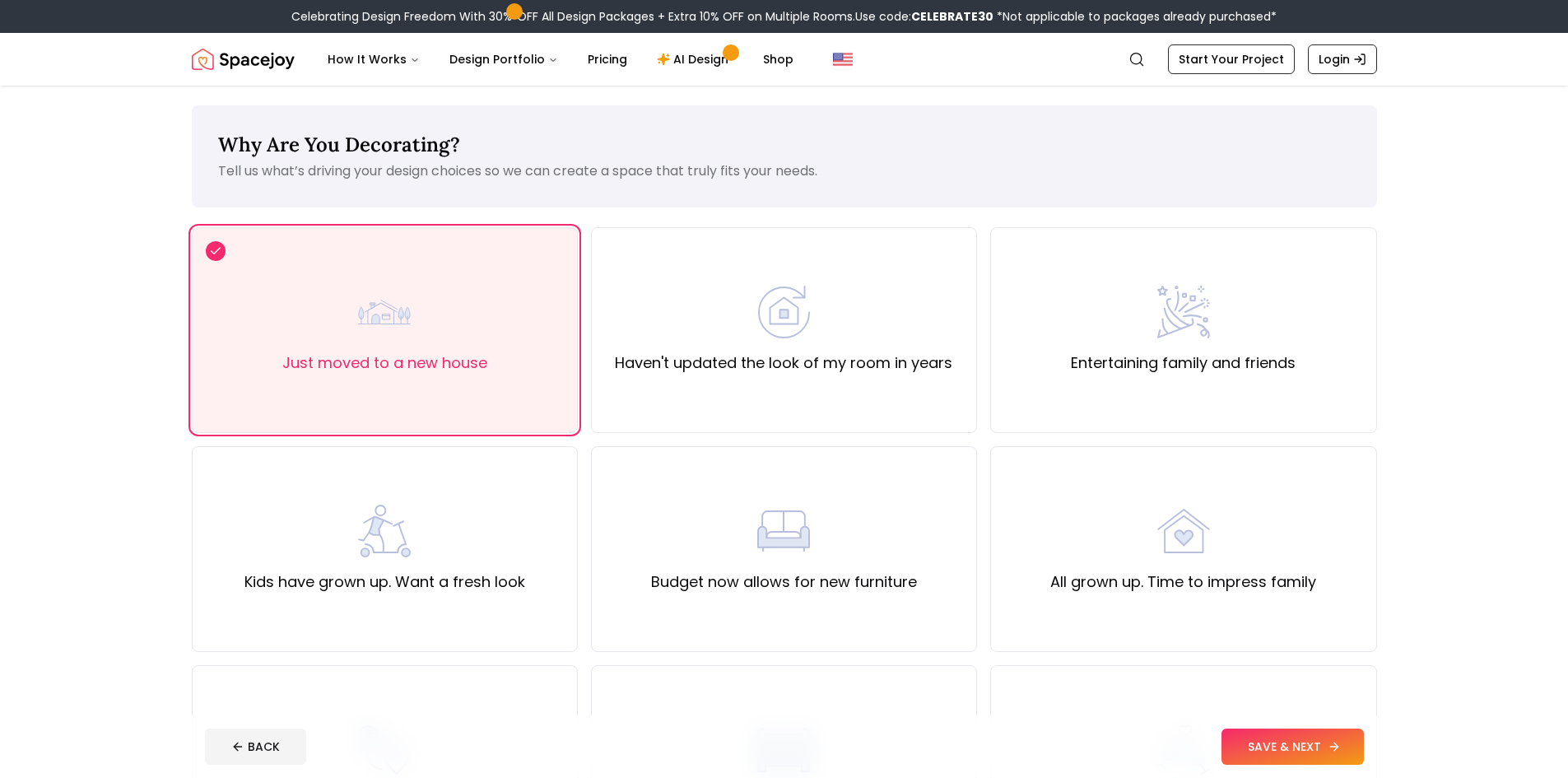
click at [1337, 753] on button "SAVE & NEXT" at bounding box center [1293, 746] width 142 height 36
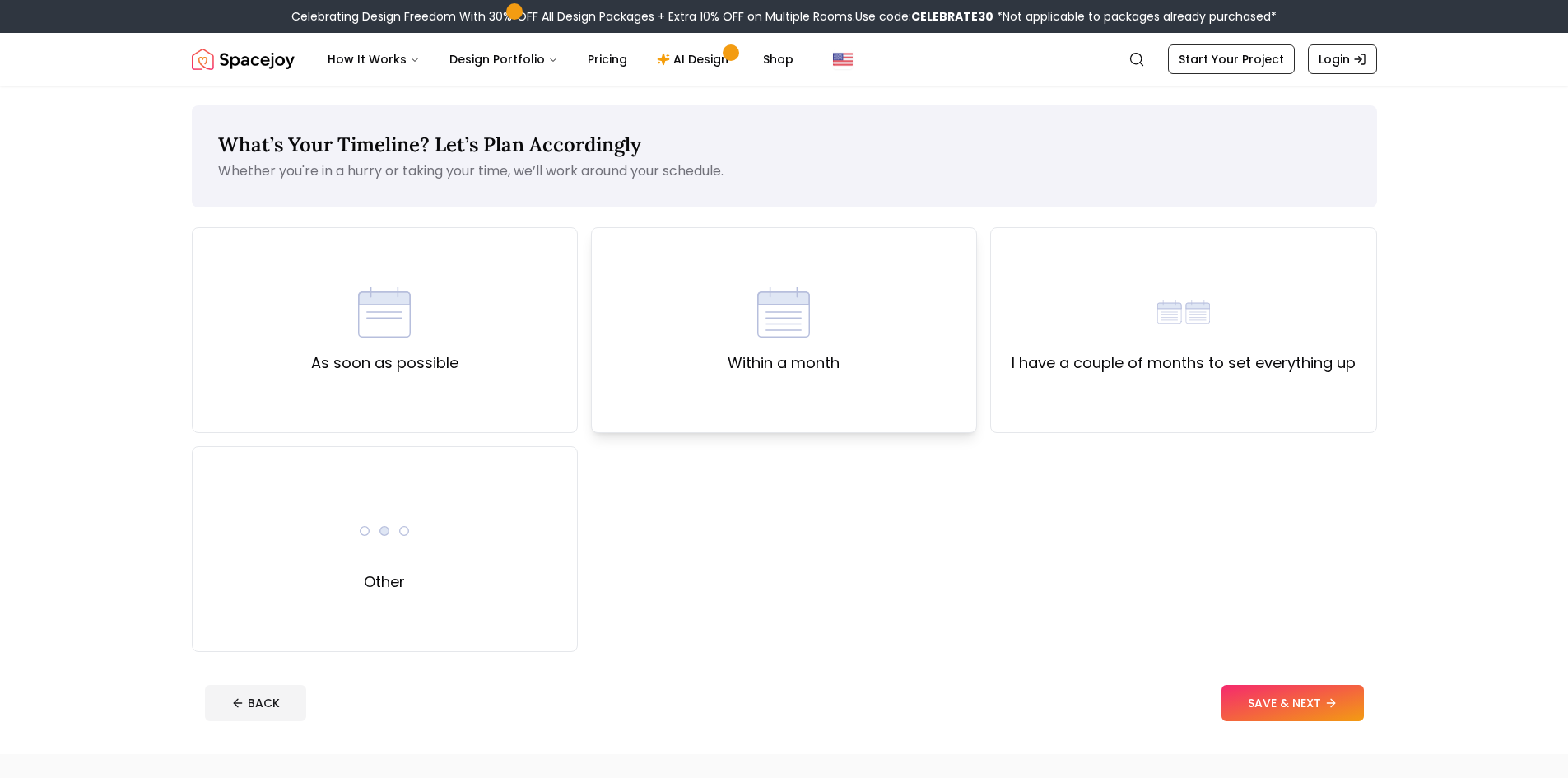
drag, startPoint x: 759, startPoint y: 340, endPoint x: 979, endPoint y: 501, distance: 272.6
click at [759, 340] on div "Within a month" at bounding box center [783, 330] width 112 height 88
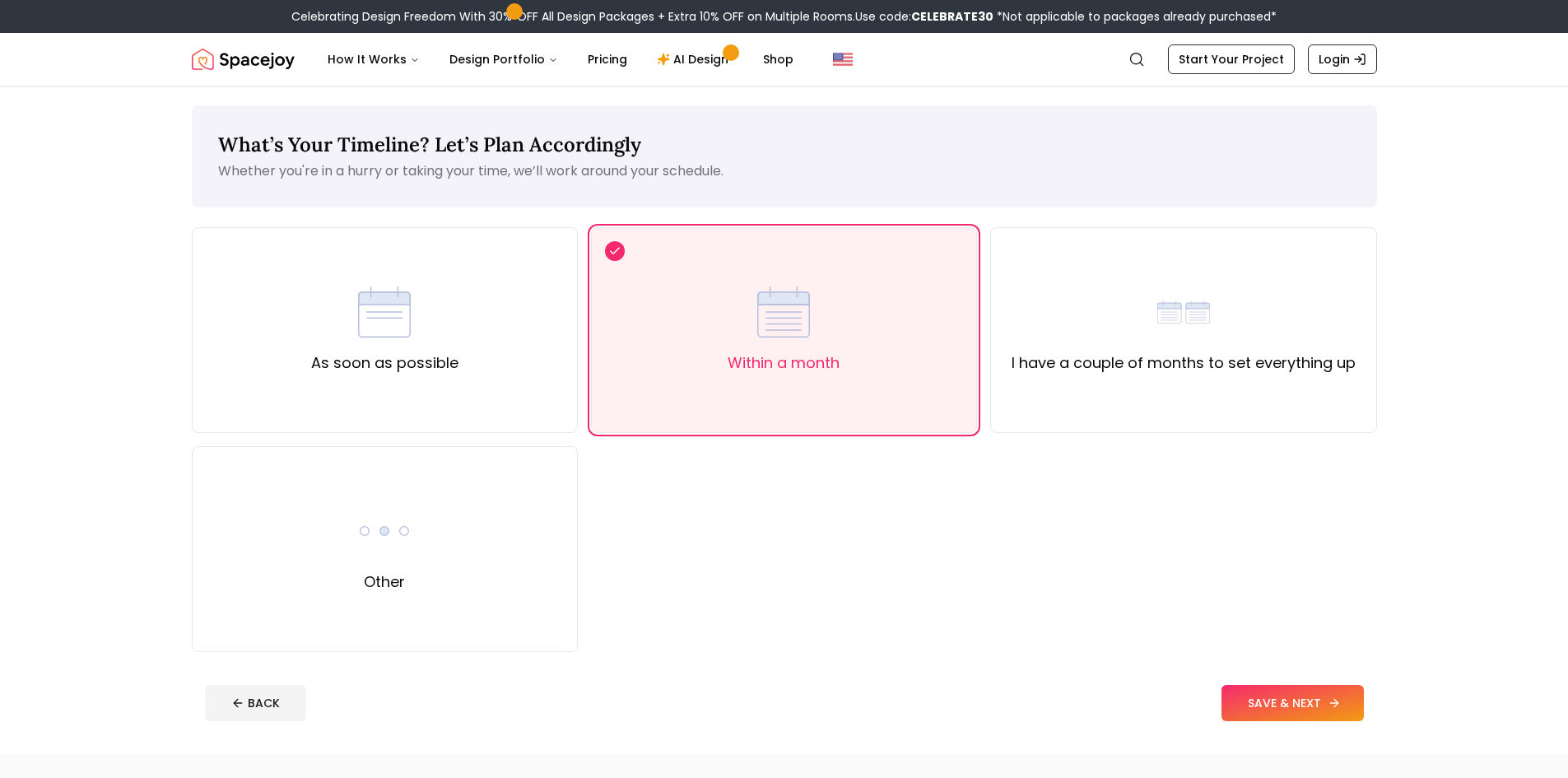
click at [1258, 705] on button "SAVE & NEXT" at bounding box center [1293, 702] width 142 height 36
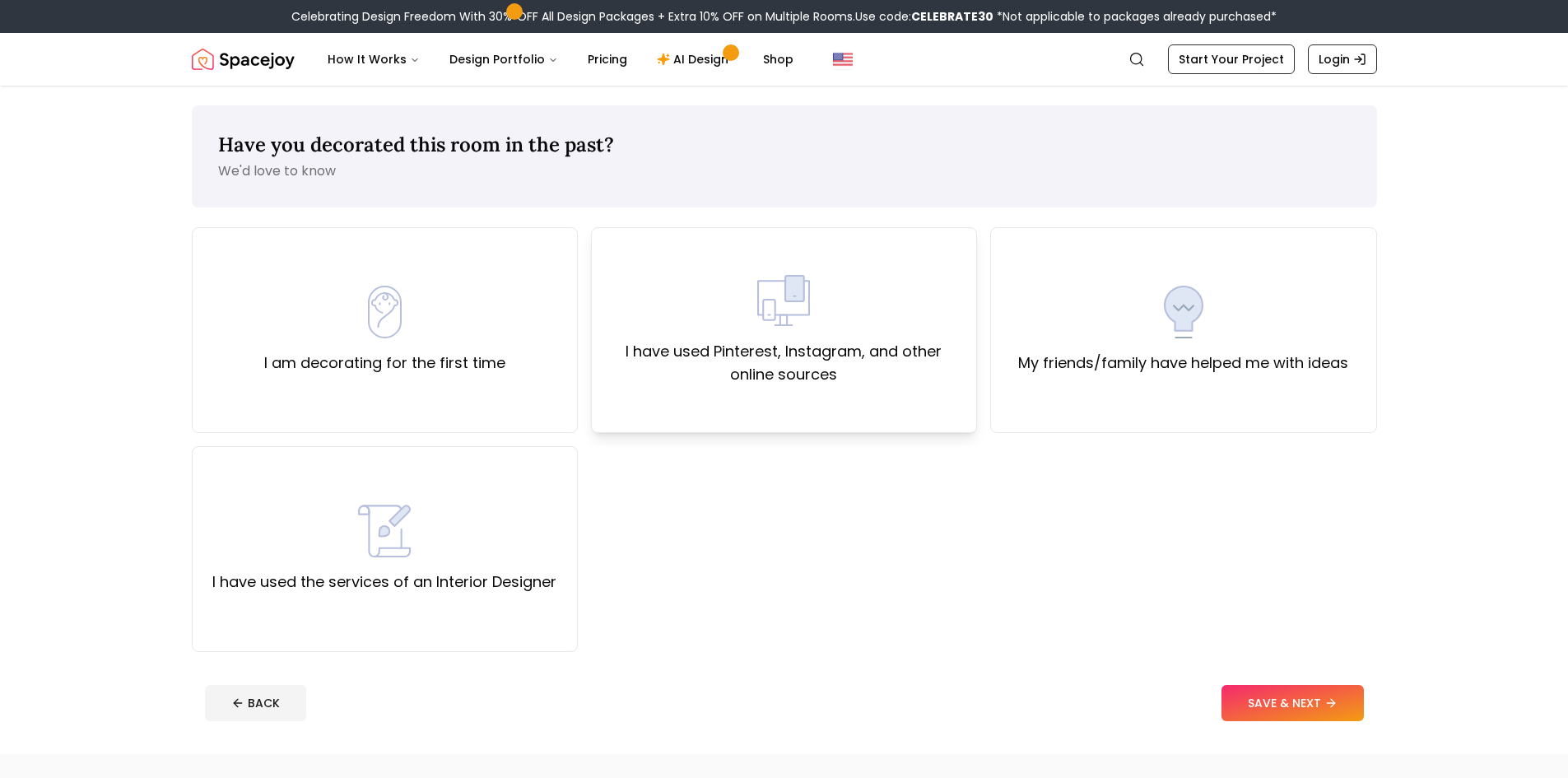
click at [823, 393] on div "I have used Pinterest, Instagram, and other online sources" at bounding box center [784, 331] width 386 height 206
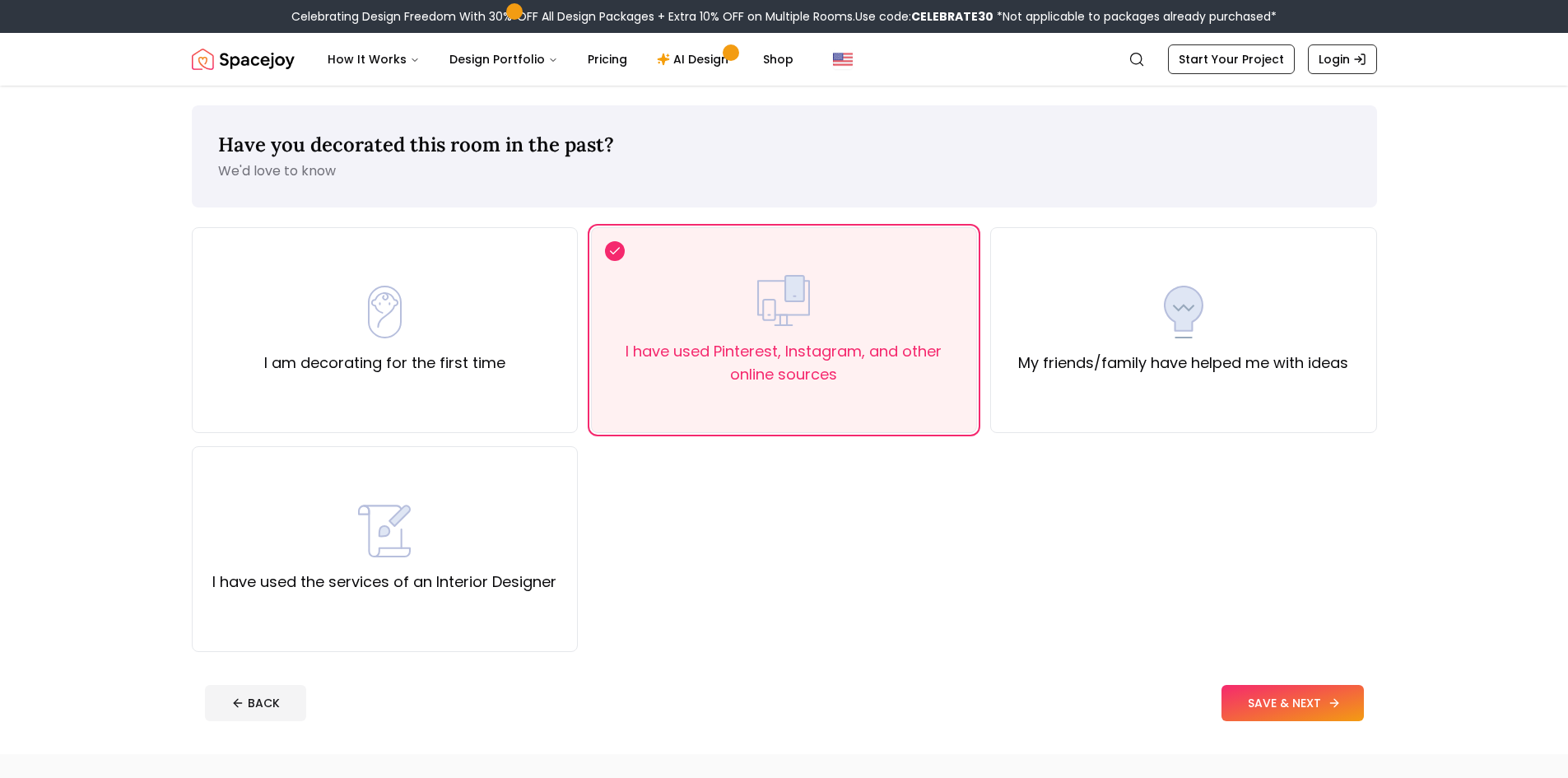
click at [1271, 721] on button "SAVE & NEXT" at bounding box center [1293, 702] width 142 height 36
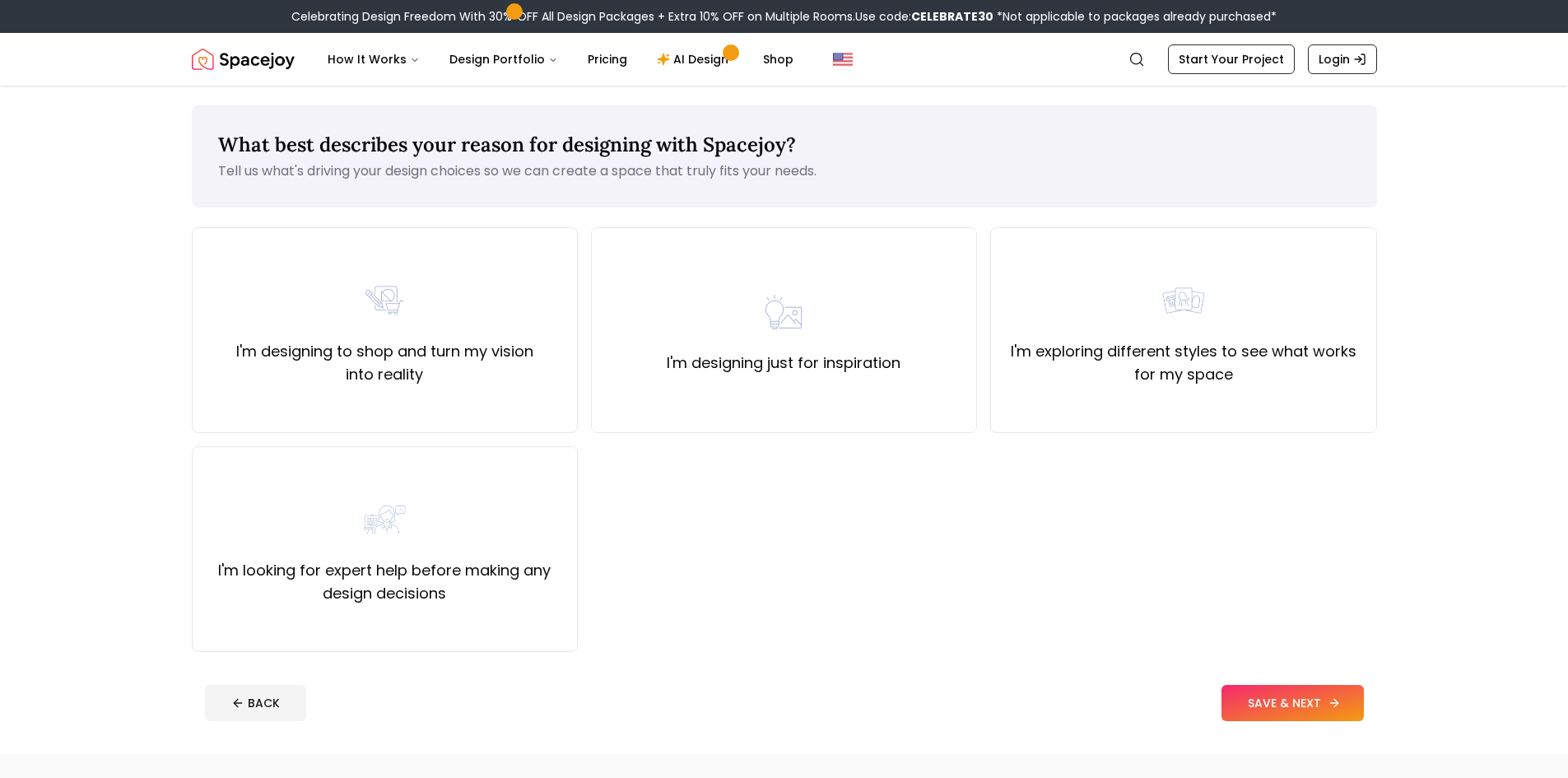
click at [1274, 708] on button "SAVE & NEXT" at bounding box center [1293, 702] width 142 height 36
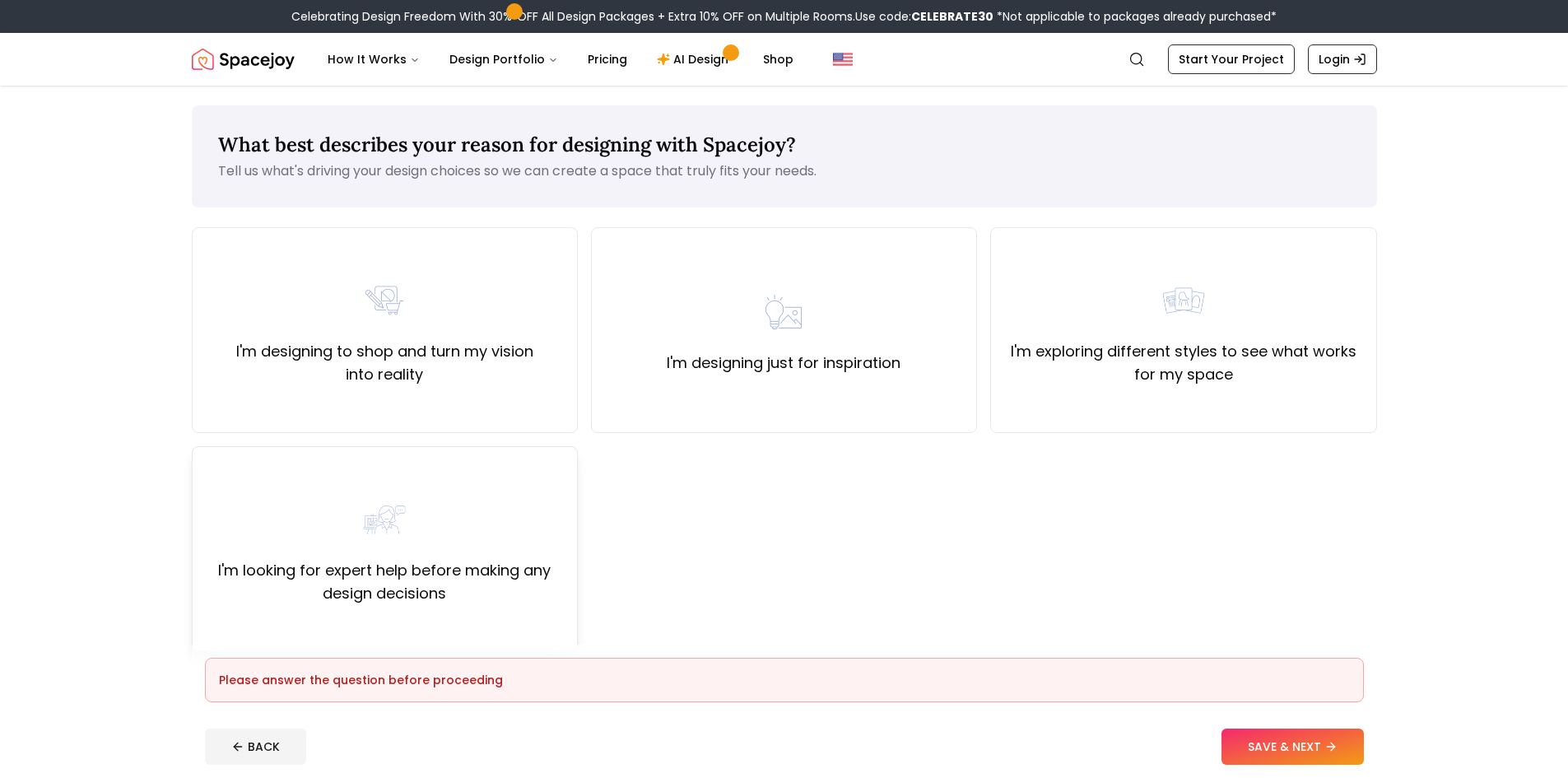
click at [473, 598] on label "I'm looking for expert help before making any design decisions" at bounding box center [385, 582] width 358 height 46
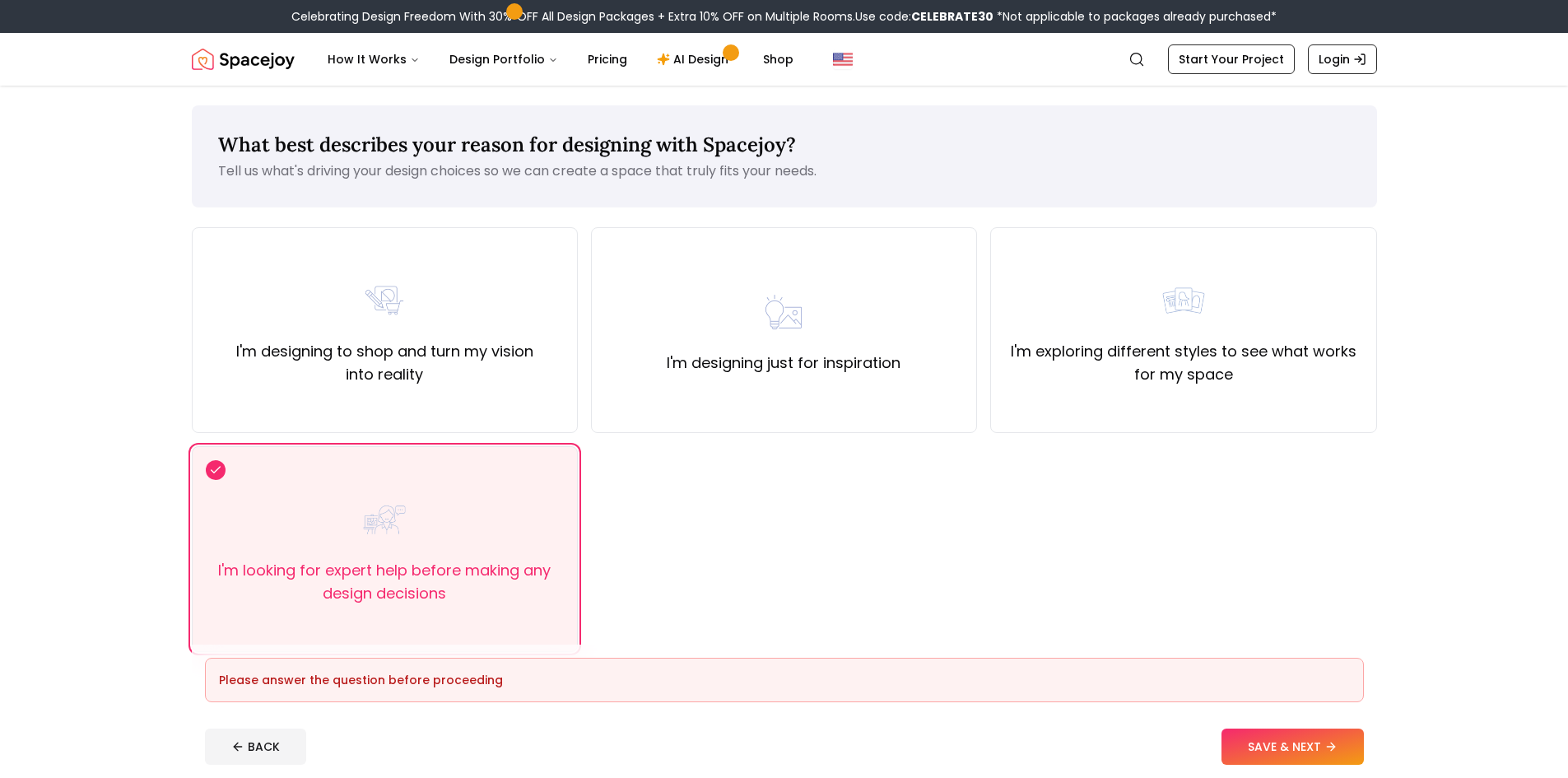
click at [1260, 739] on button "SAVE & NEXT" at bounding box center [1293, 746] width 142 height 36
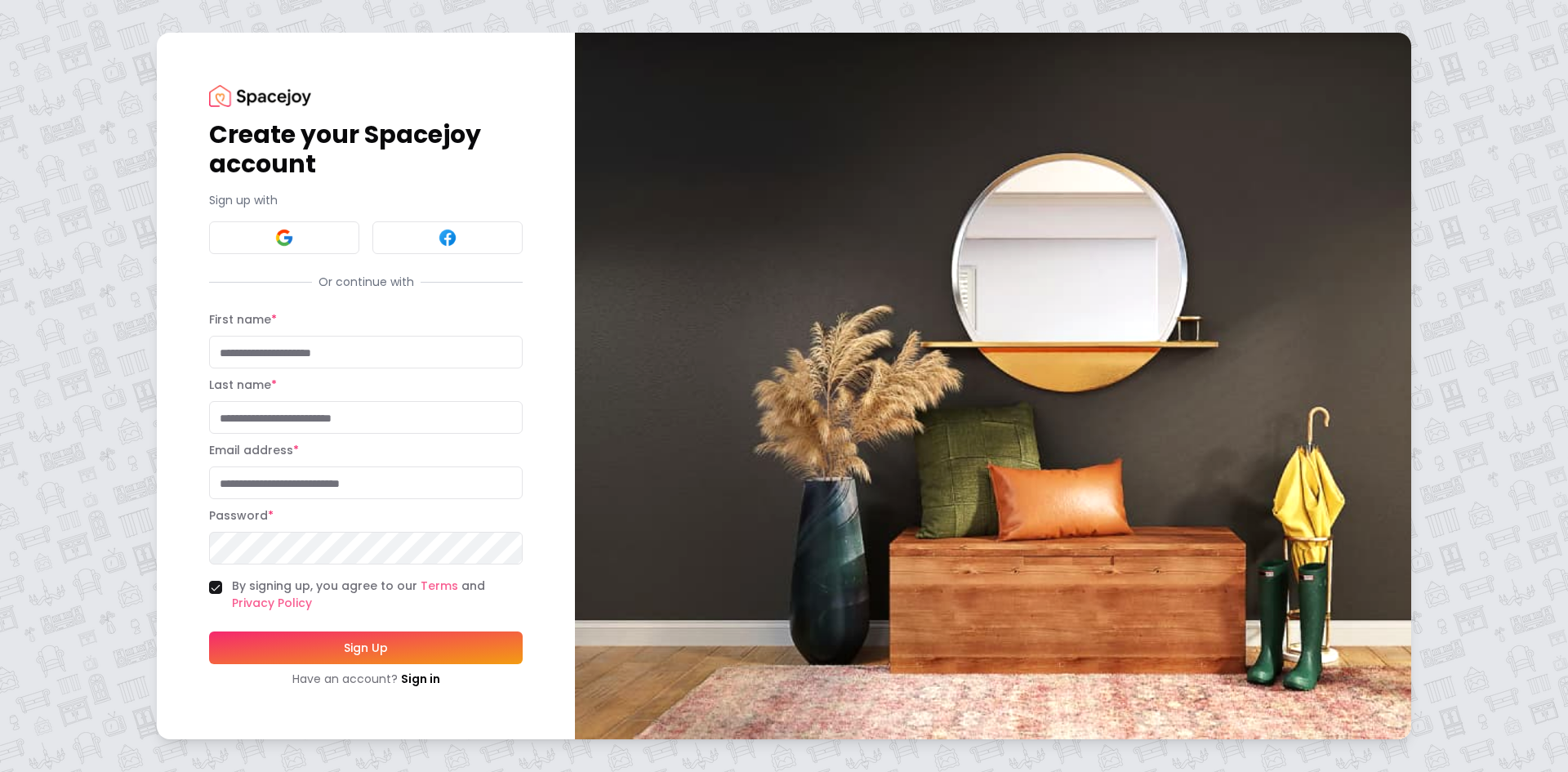
click at [347, 372] on div "First name * Last name *" at bounding box center [366, 372] width 314 height 124
click at [341, 355] on input "First name *" at bounding box center [366, 352] width 314 height 33
type input "******"
type input "****"
type input "**********"
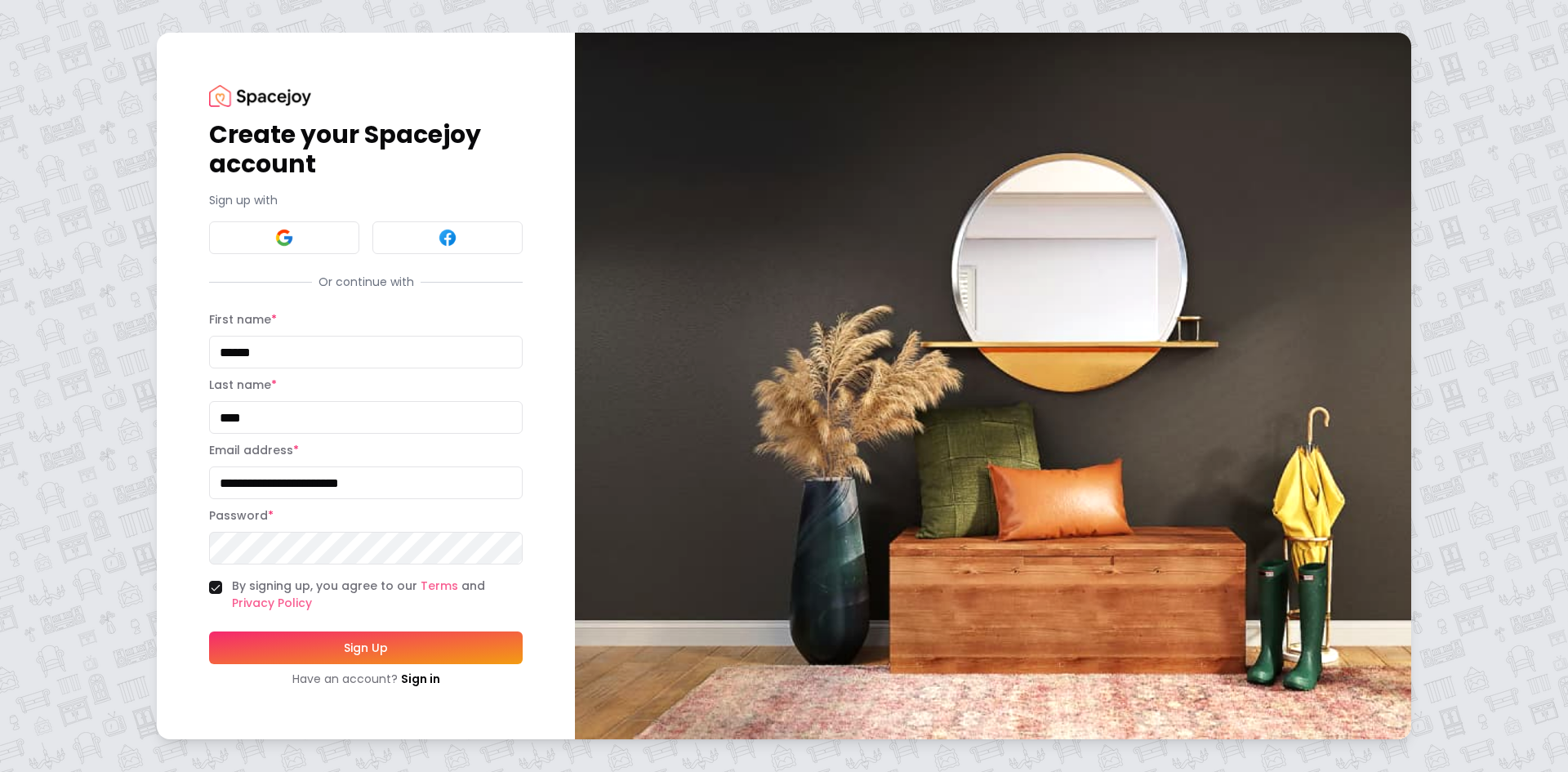
click at [347, 643] on button "Sign Up" at bounding box center [366, 648] width 314 height 33
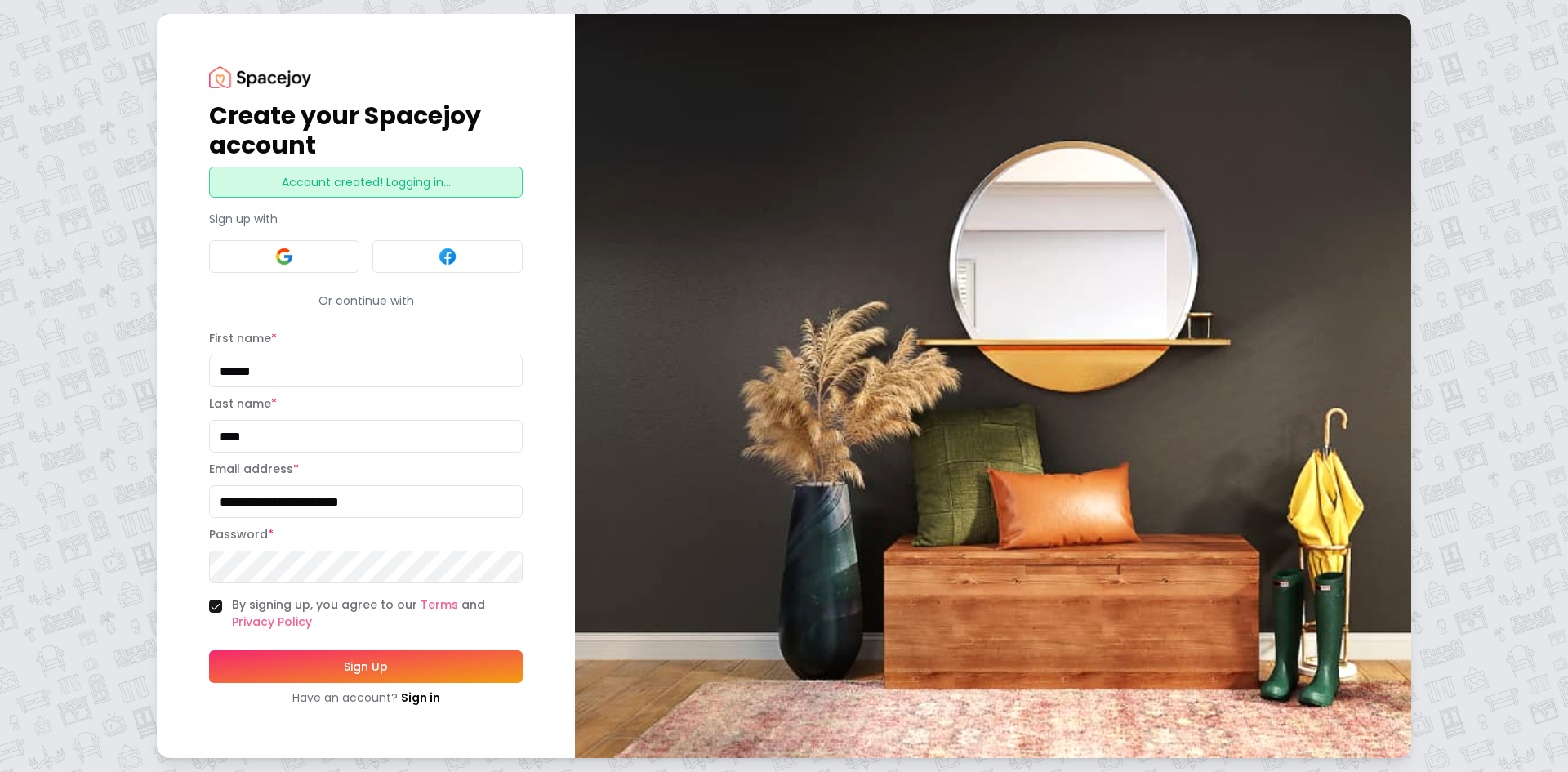
click at [0, 771] on nordpass-portal at bounding box center [0, 772] width 0 height 0
